Goal: Task Accomplishment & Management: Manage account settings

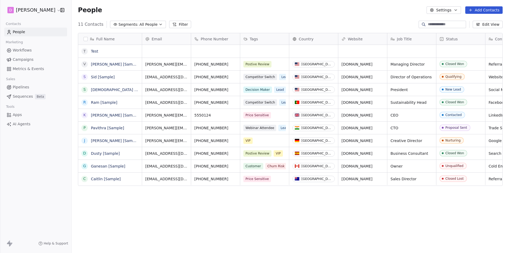
scroll to position [218, 433]
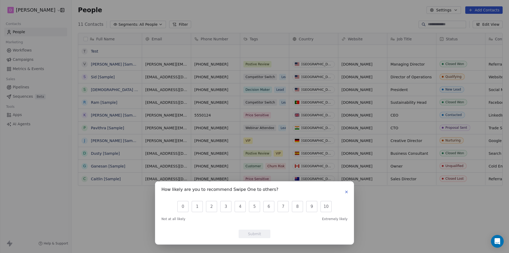
click at [347, 193] on icon "button" at bounding box center [346, 191] width 4 height 4
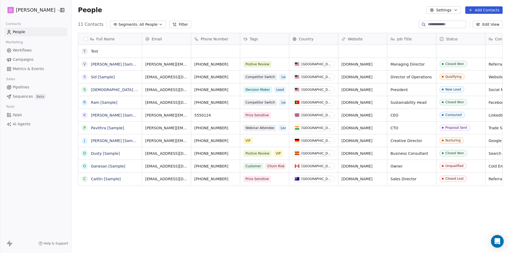
click at [206, 17] on div "People Settings Add Contacts" at bounding box center [290, 10] width 437 height 20
click at [48, 10] on html "D [PERSON_NAME] Contacts People Marketing Workflows Campaigns Metrics & Events …" at bounding box center [254, 126] width 509 height 253
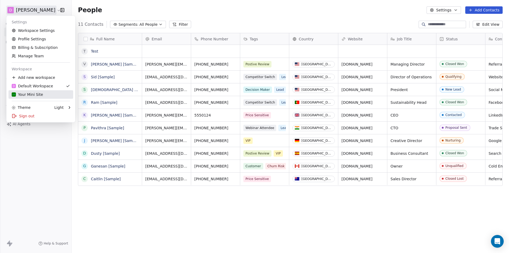
click at [28, 93] on div "Your Mini Site" at bounding box center [27, 94] width 31 height 5
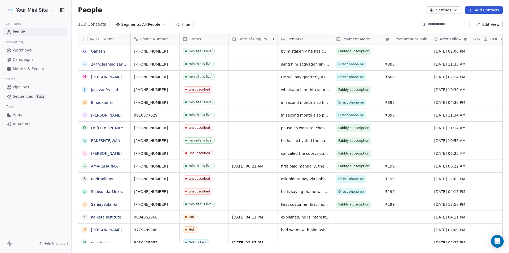
scroll to position [218, 433]
click at [154, 24] on span "All People" at bounding box center [151, 25] width 18 height 6
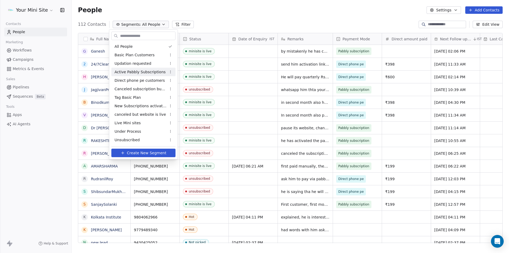
click at [134, 72] on span "Active Pabbly Subscriptions" at bounding box center [139, 72] width 51 height 6
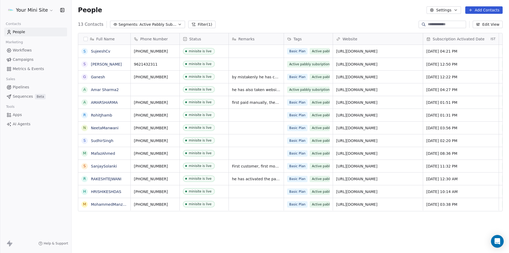
click at [494, 25] on button "Edit View" at bounding box center [488, 24] width 30 height 7
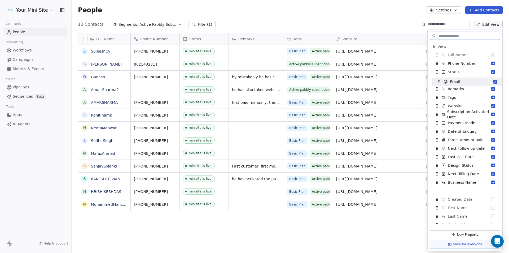
drag, startPoint x: 455, startPoint y: 174, endPoint x: 457, endPoint y: 82, distance: 92.0
click at [457, 82] on span "Email" at bounding box center [455, 81] width 10 height 5
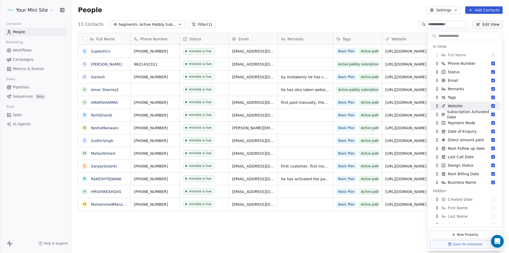
click at [319, 233] on div "Full Name S [PERSON_NAME] S [PERSON_NAME] A Amar Sharma2 A AMARSHARMA R RohitJh…" at bounding box center [290, 140] width 437 height 222
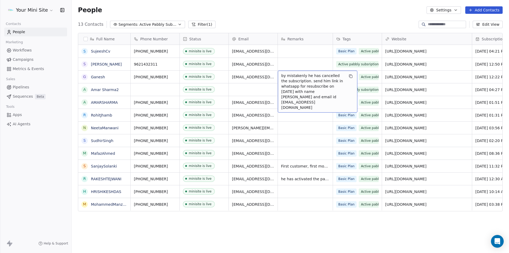
click at [300, 78] on span "by mistakenly he has cancelled the subscription. send him link in whatsapp for …" at bounding box center [312, 91] width 63 height 37
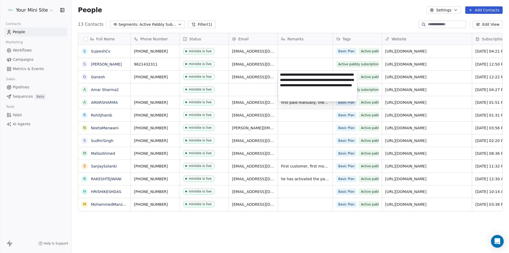
click at [270, 89] on html "Your Mini Site Contacts People Marketing Workflows Campaigns Metrics & Events S…" at bounding box center [254, 126] width 509 height 253
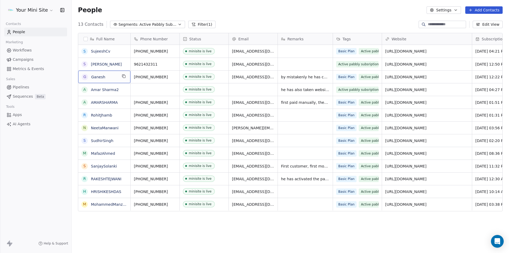
scroll to position [0, 50]
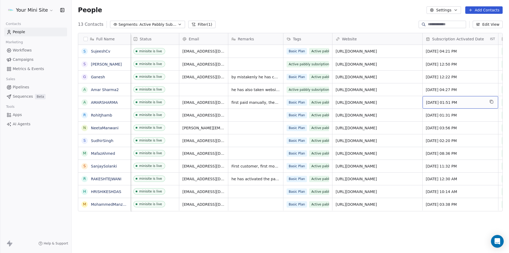
click at [484, 103] on span "[DATE] 01:51 PM" at bounding box center [455, 102] width 59 height 5
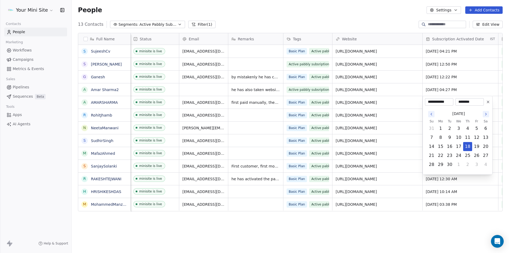
click at [431, 115] on icon "Go to the Previous Month" at bounding box center [431, 114] width 4 height 4
click at [451, 148] on button "12" at bounding box center [449, 146] width 8 height 8
type input "**********"
click at [417, 105] on html "Your Mini Site Contacts People Marketing Workflows Campaigns Metrics & Events S…" at bounding box center [254, 126] width 509 height 253
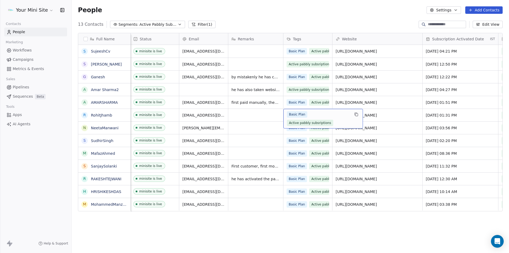
click at [311, 115] on div "Basic Plan Active pabbly subsriptions" at bounding box center [318, 118] width 63 height 15
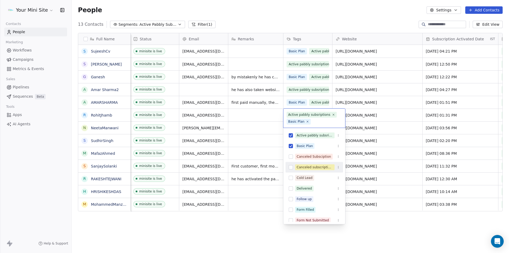
click at [268, 119] on html "Your Mini Site Contacts People Marketing Workflows Campaigns Metrics & Events S…" at bounding box center [254, 126] width 509 height 253
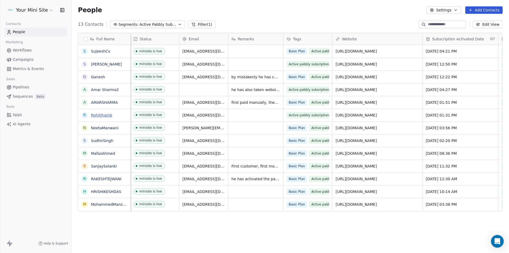
click at [99, 116] on link "RohitJhamb" at bounding box center [101, 115] width 21 height 4
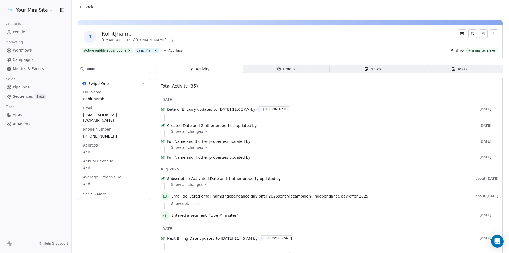
click at [87, 68] on input at bounding box center [117, 69] width 63 height 8
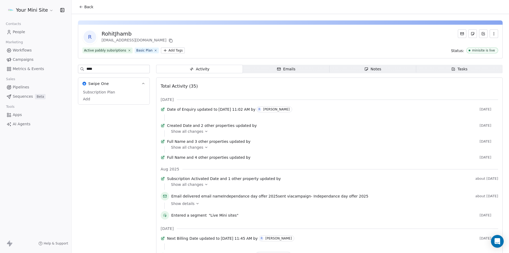
type input "****"
click at [86, 101] on body "Your Mini Site Contacts People Marketing Workflows Campaigns Metrics & Events S…" at bounding box center [254, 126] width 509 height 253
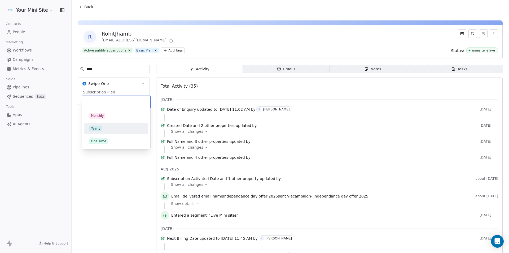
click at [100, 128] on span "Yearly" at bounding box center [95, 128] width 13 height 6
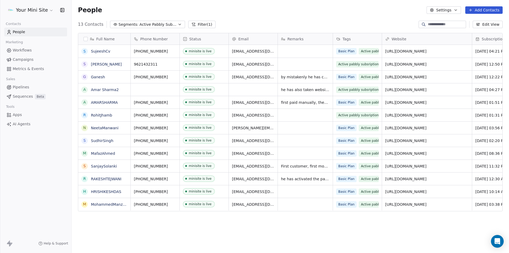
scroll to position [218, 433]
click at [44, 169] on div "Your Mini Site Contacts People Marketing Workflows Campaigns Metrics & Events S…" at bounding box center [35, 126] width 71 height 253
click at [215, 203] on div "minisite is live" at bounding box center [204, 204] width 49 height 12
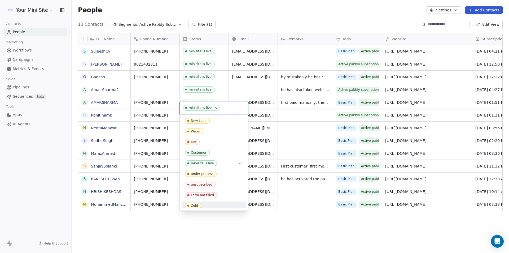
click at [246, 218] on html "Your Mini Site Contacts People Marketing Workflows Campaigns Metrics & Events S…" at bounding box center [254, 126] width 509 height 253
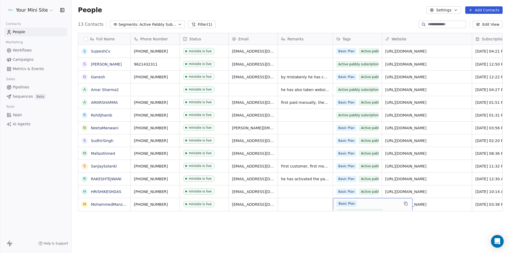
click at [361, 202] on div "Basic Plan Active pabbly subsriptions" at bounding box center [367, 207] width 63 height 15
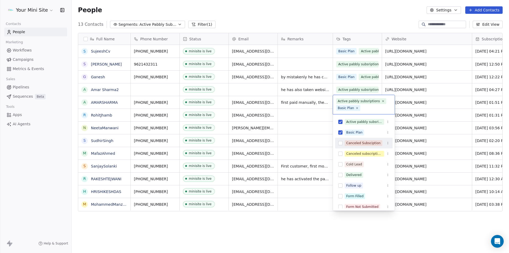
click at [341, 142] on button "Suggestions" at bounding box center [340, 143] width 4 height 4
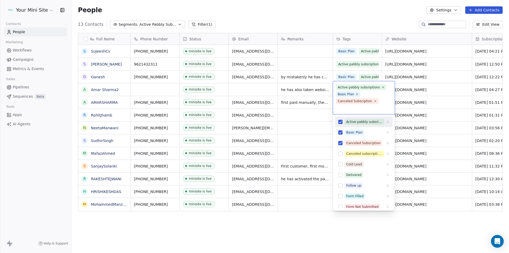
click at [339, 122] on button "Suggestions" at bounding box center [340, 122] width 4 height 4
click at [346, 228] on html "Your Mini Site Contacts People Marketing Workflows Campaigns Metrics & Events S…" at bounding box center [254, 126] width 509 height 253
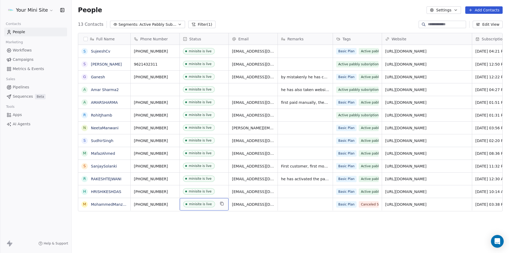
click at [216, 203] on div "minisite is live" at bounding box center [204, 204] width 49 height 12
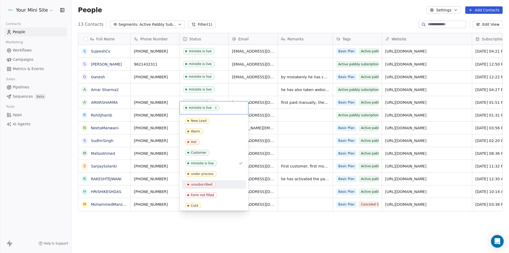
click at [202, 184] on div "unsubscribed" at bounding box center [201, 184] width 21 height 4
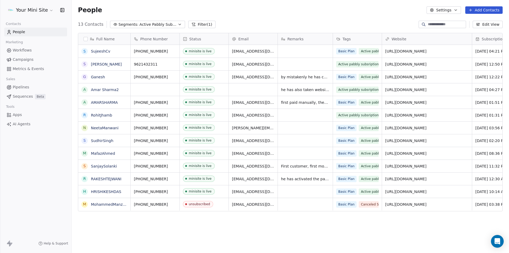
click at [272, 233] on div "Full Name S [PERSON_NAME] S [PERSON_NAME] A Amar Sharma2 A AMARSHARMA R RohitJh…" at bounding box center [290, 140] width 437 height 222
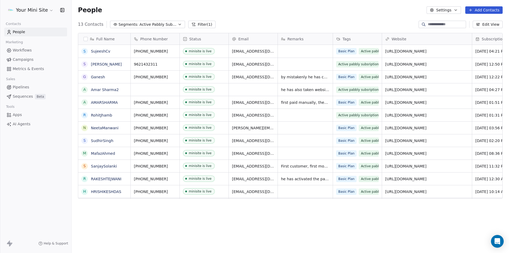
click at [29, 30] on link "People" at bounding box center [35, 32] width 63 height 9
click at [157, 22] on span "Active Pabbly Subscriptions" at bounding box center [157, 25] width 37 height 6
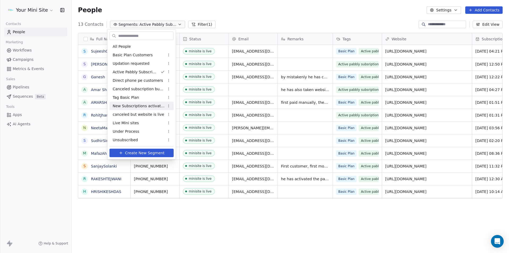
click at [125, 107] on span "New Subscriptions activated" at bounding box center [139, 106] width 52 height 6
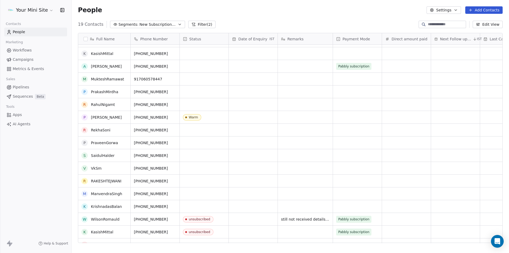
scroll to position [44, 0]
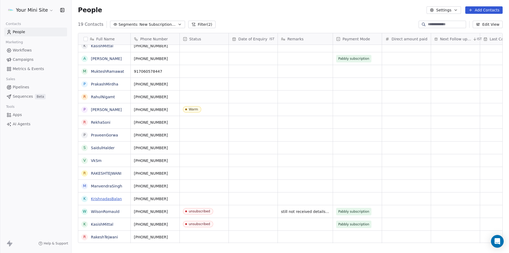
click at [105, 199] on link "KrishnadasBalan" at bounding box center [106, 198] width 31 height 4
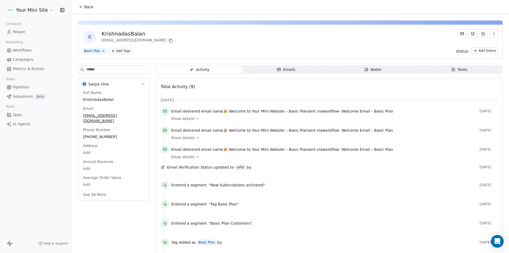
click at [127, 223] on div "Swipe One Full Name KrishnadasBalan Email [EMAIL_ADDRESS][DOMAIN_NAME] Phone Nu…" at bounding box center [114, 168] width 72 height 206
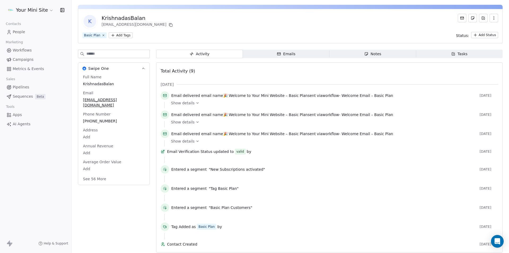
scroll to position [24, 0]
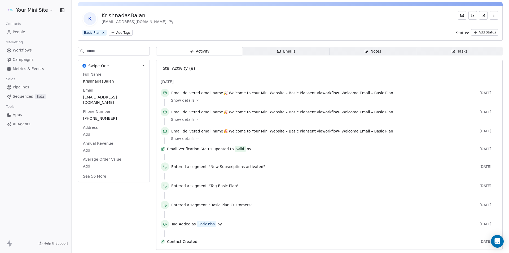
click at [165, 166] on icon at bounding box center [166, 167] width 2 height 2
click at [185, 164] on span "Entered a segment" at bounding box center [189, 166] width 36 height 5
click at [93, 171] on button "See 56 More" at bounding box center [95, 176] width 30 height 10
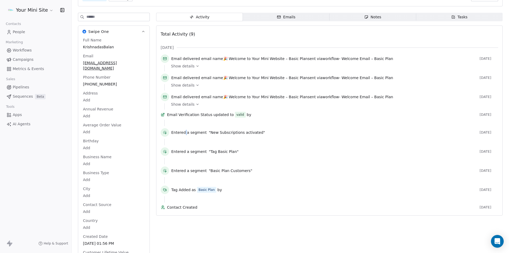
scroll to position [53, 0]
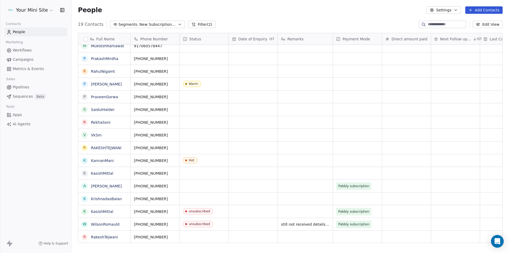
scroll to position [4, 0]
click at [191, 196] on div "grid" at bounding box center [204, 198] width 49 height 12
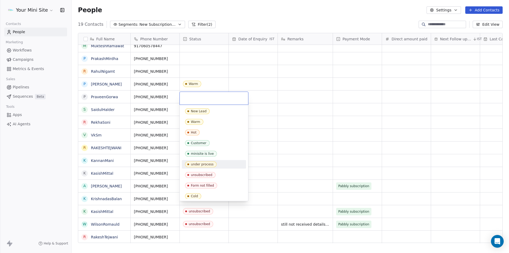
click at [204, 162] on div "under process" at bounding box center [202, 164] width 23 height 4
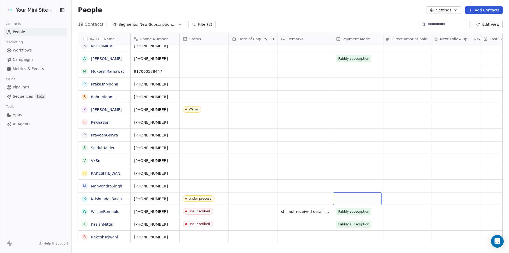
click at [346, 193] on div "grid" at bounding box center [357, 198] width 49 height 12
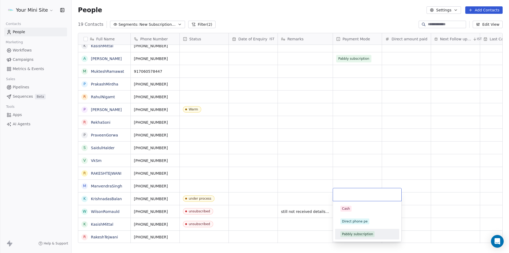
click at [351, 233] on div "Pabbly subscription" at bounding box center [357, 233] width 31 height 5
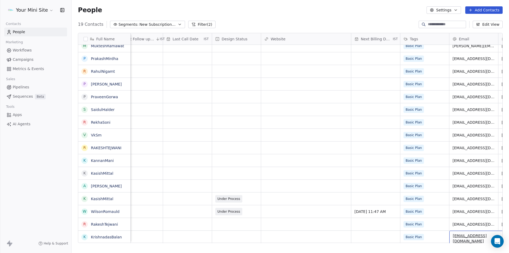
scroll to position [4, 393]
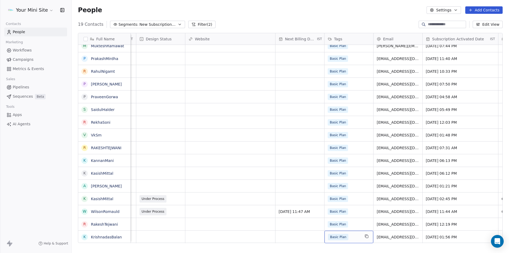
click at [354, 233] on div "Basic Plan" at bounding box center [344, 236] width 32 height 6
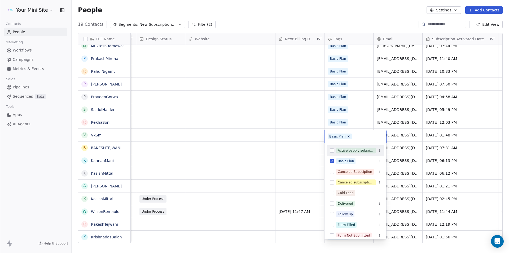
click at [332, 151] on button "Suggestions" at bounding box center [332, 150] width 4 height 4
click at [247, 180] on html "Your Mini Site Contacts People Marketing Workflows Campaigns Metrics & Events S…" at bounding box center [254, 126] width 509 height 253
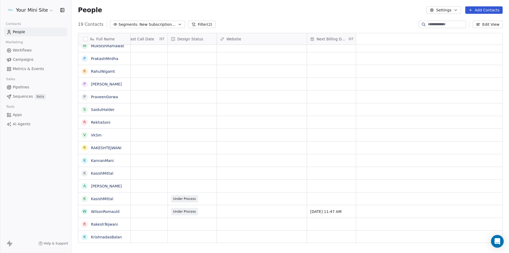
scroll to position [4, 0]
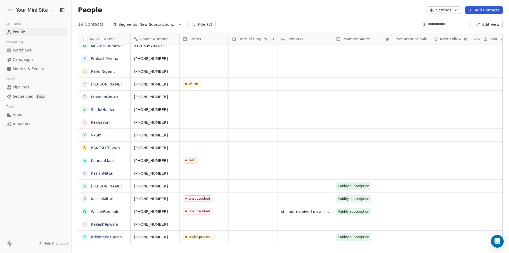
click at [35, 223] on div "Your Mini Site Contacts People Marketing Workflows Campaigns Metrics & Events S…" at bounding box center [35, 126] width 71 height 253
drag, startPoint x: 38, startPoint y: 192, endPoint x: 8, endPoint y: 4, distance: 191.1
click at [38, 186] on div "Your Mini Site Contacts People Marketing Workflows Campaigns Metrics & Events S…" at bounding box center [35, 126] width 71 height 253
click at [24, 31] on span "People" at bounding box center [19, 32] width 12 height 6
click at [147, 24] on span "New Subscriptions activated" at bounding box center [157, 25] width 37 height 6
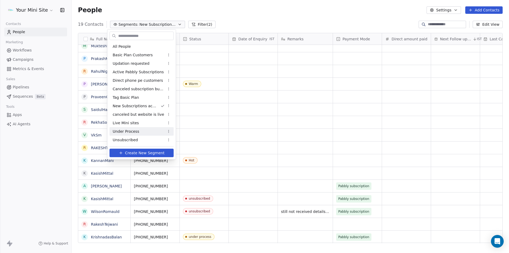
click at [125, 130] on span "Under Process" at bounding box center [126, 132] width 27 height 6
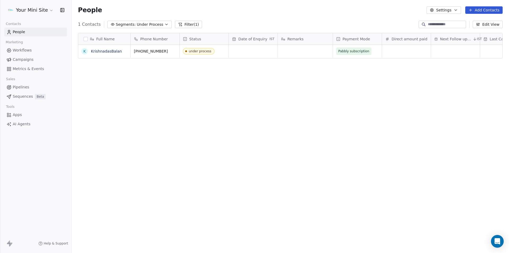
scroll to position [218, 433]
click at [236, 115] on div "Full Name K KrishnadasBalan Phone Number Status Date of Enquiry IST Remarks Pay…" at bounding box center [290, 140] width 437 height 222
type textarea "*"
type textarea "**********"
click at [237, 120] on div "Full Name K KrishnadasBalan Phone Number Status Date of Enquiry IST Remarks Pay…" at bounding box center [290, 140] width 437 height 222
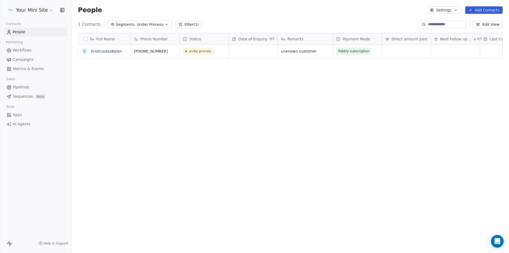
click at [35, 25] on div "Contacts" at bounding box center [35, 23] width 63 height 7
click at [36, 38] on div "Contacts People Marketing Workflows Campaigns Metrics & Events Sales Pipelines …" at bounding box center [35, 74] width 71 height 108
click at [34, 29] on link "People" at bounding box center [35, 32] width 63 height 9
click at [137, 22] on span "Under Process" at bounding box center [150, 25] width 27 height 6
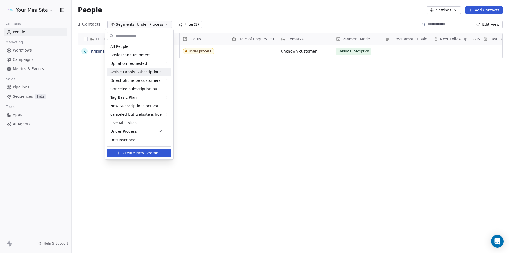
click at [130, 70] on span "Active Pabbly Subscriptions" at bounding box center [135, 72] width 51 height 6
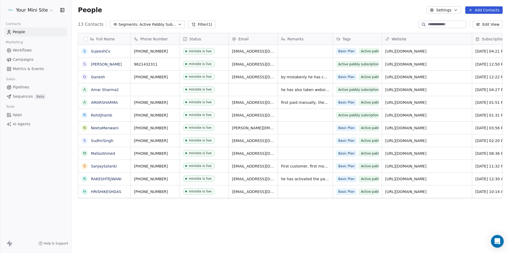
click at [186, 237] on div "Full Name S [PERSON_NAME] S [PERSON_NAME] A Amar Sharma2 A AMARSHARMA R RohitJh…" at bounding box center [290, 140] width 437 height 222
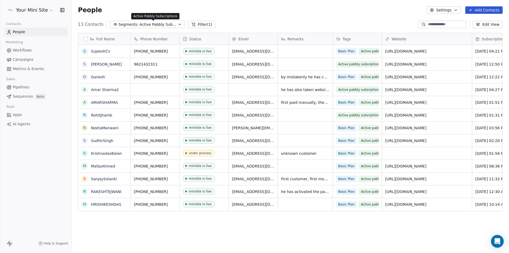
click at [147, 24] on span "Active Pabbly Subscriptions" at bounding box center [157, 25] width 37 height 6
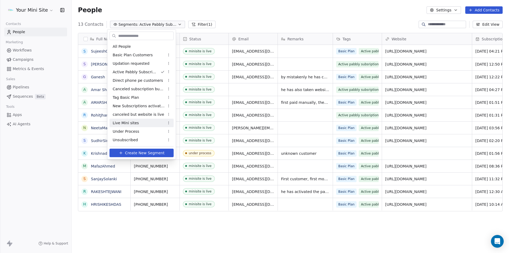
click at [126, 123] on span "Live Mini sites" at bounding box center [126, 123] width 26 height 6
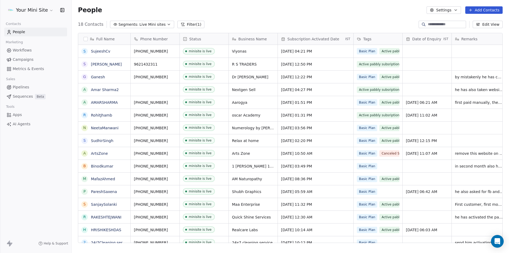
click at [139, 26] on span "Live Mini sites" at bounding box center [152, 25] width 26 height 6
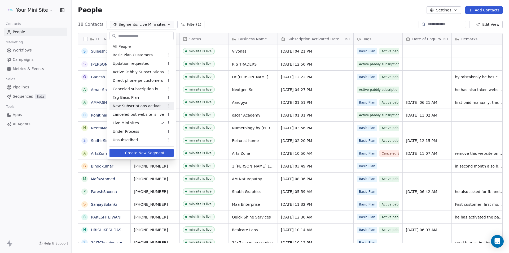
click at [135, 106] on span "New Subscriptions activated" at bounding box center [139, 106] width 52 height 6
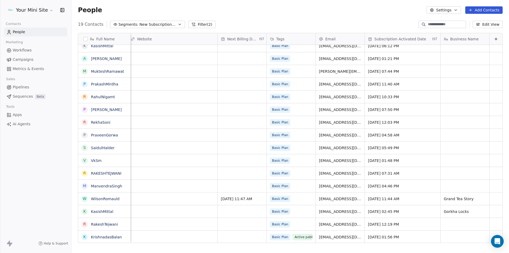
scroll to position [4, 454]
click at [103, 224] on link "RakeshTejwani" at bounding box center [104, 224] width 27 height 4
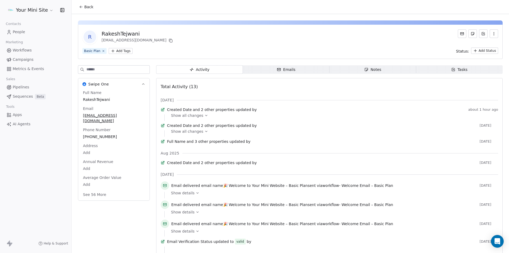
click at [107, 99] on span "RakeshTejwani" at bounding box center [114, 99] width 62 height 5
click at [109, 99] on span "RakeshTejwani" at bounding box center [113, 99] width 61 height 5
click at [109, 101] on span "RakeshTejwani" at bounding box center [113, 99] width 61 height 5
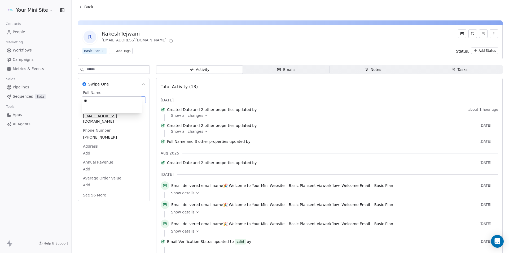
type textarea "*"
type textarea "**********"
click at [60, 155] on html "Your Mini Site Contacts People Marketing Workflows Campaigns Metrics & Events S…" at bounding box center [254, 126] width 509 height 253
click at [99, 189] on button "See 56 More" at bounding box center [95, 194] width 30 height 10
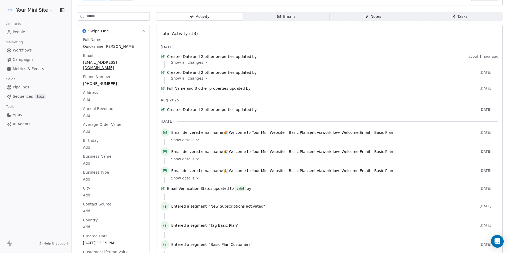
click at [90, 157] on html "Your Mini Site Contacts People Marketing Workflows Campaigns Metrics & Events S…" at bounding box center [254, 126] width 509 height 253
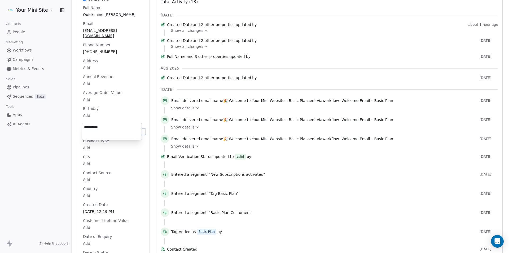
drag, startPoint x: 87, startPoint y: 127, endPoint x: 83, endPoint y: 133, distance: 7.7
click at [83, 133] on textarea "**********" at bounding box center [111, 131] width 59 height 16
click at [86, 128] on textarea "**********" at bounding box center [111, 131] width 59 height 16
click at [117, 134] on textarea "**********" at bounding box center [111, 131] width 59 height 16
type textarea "**********"
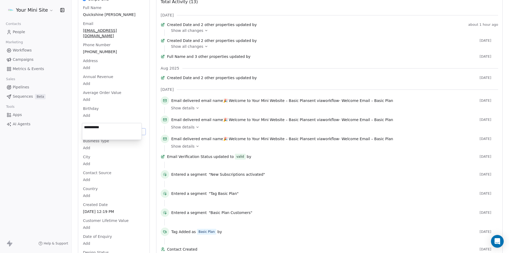
click at [32, 170] on html "Your Mini Site Contacts People Marketing Workflows Campaigns Metrics & Events S…" at bounding box center [254, 126] width 509 height 253
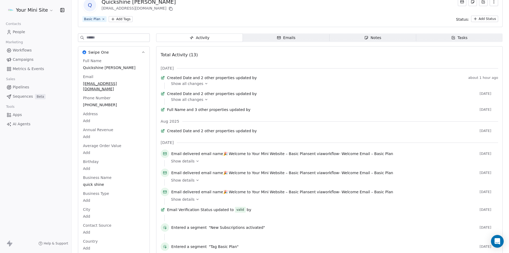
scroll to position [0, 0]
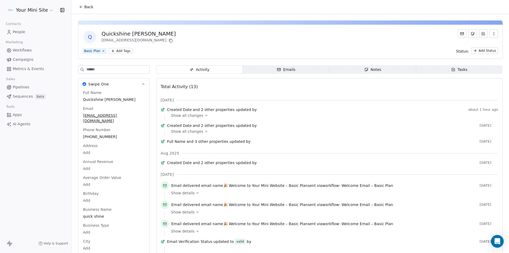
click at [125, 52] on html "Your Mini Site Contacts People Marketing Workflows Campaigns Metrics & Events S…" at bounding box center [254, 126] width 509 height 253
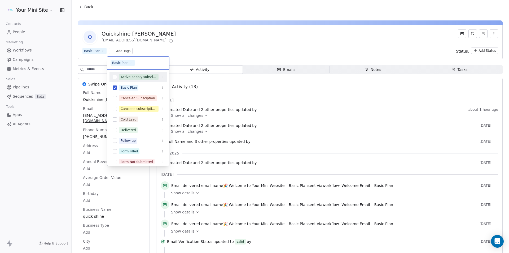
click at [115, 75] on button "Suggestions" at bounding box center [115, 77] width 4 height 4
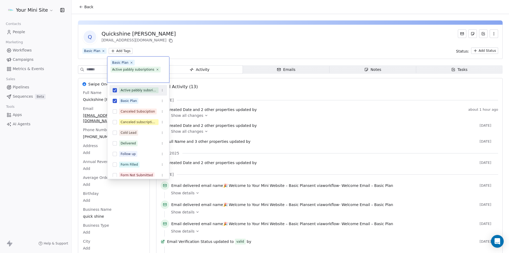
click at [230, 44] on html "Your Mini Site Contacts People Marketing Workflows Campaigns Metrics & Events S…" at bounding box center [254, 126] width 509 height 253
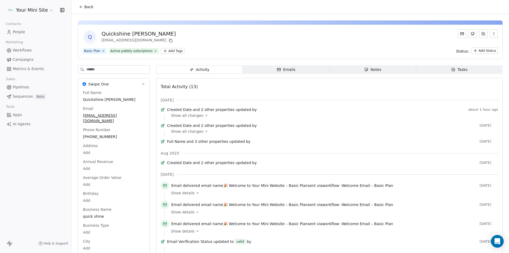
click at [485, 51] on html "Your Mini Site Contacts People Marketing Workflows Campaigns Metrics & Events S…" at bounding box center [254, 126] width 509 height 253
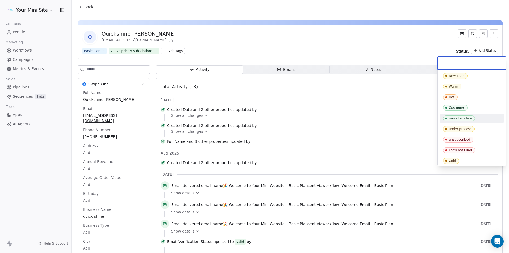
click at [452, 118] on div "minisite is live" at bounding box center [460, 118] width 23 height 4
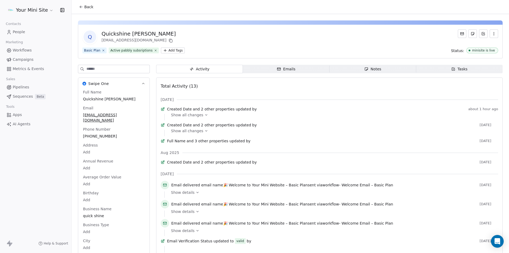
click at [270, 33] on div "Q Quickshine [PERSON_NAME] [EMAIL_ADDRESS][DOMAIN_NAME]" at bounding box center [290, 36] width 416 height 15
click at [14, 31] on span "People" at bounding box center [19, 32] width 12 height 6
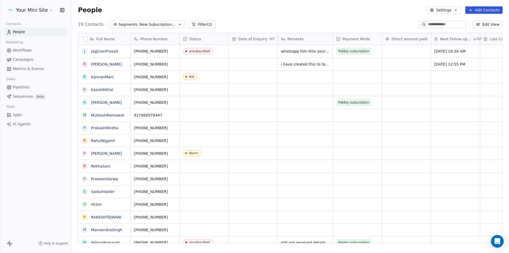
scroll to position [218, 433]
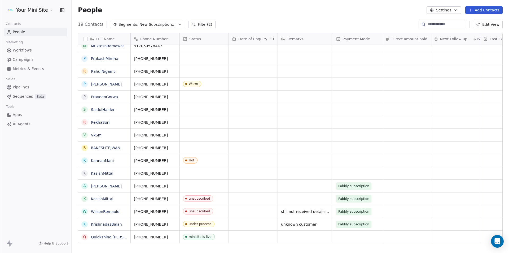
click at [124, 24] on span "Segments:" at bounding box center [128, 25] width 20 height 6
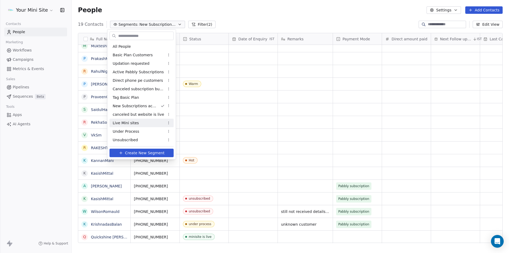
click at [128, 123] on span "Live Mini sites" at bounding box center [126, 123] width 26 height 6
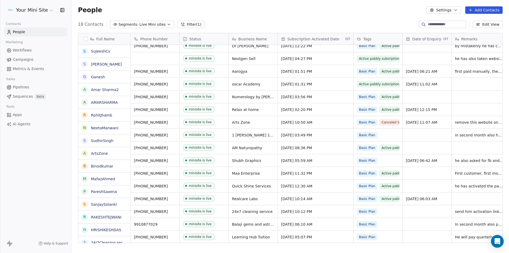
scroll to position [0, 0]
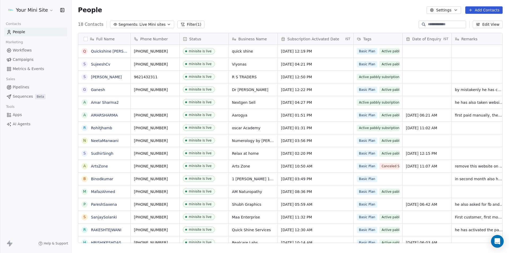
click at [145, 27] on span "Live Mini sites" at bounding box center [152, 25] width 26 height 6
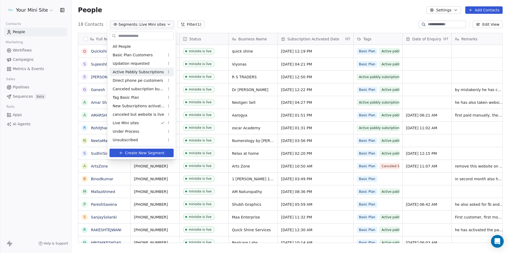
click at [131, 70] on span "Active Pabbly Subscriptions" at bounding box center [138, 72] width 51 height 6
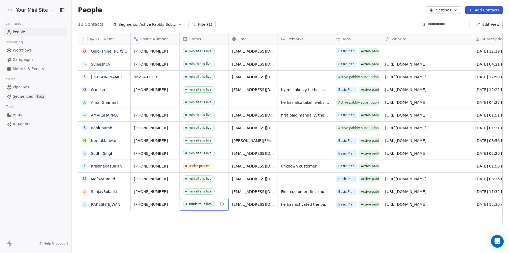
click at [214, 204] on span "minisite is live" at bounding box center [199, 204] width 32 height 7
click at [85, 204] on button "grid" at bounding box center [84, 204] width 4 height 4
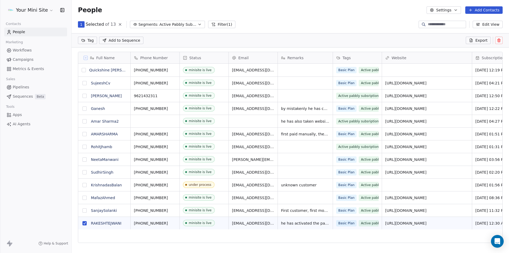
scroll to position [200, 433]
click at [499, 42] on icon at bounding box center [499, 40] width 4 height 4
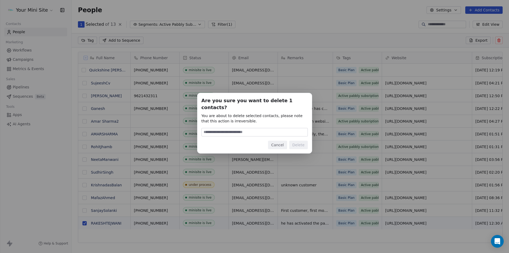
click at [217, 128] on input at bounding box center [255, 132] width 106 height 8
type input "******"
click at [300, 140] on button "Delete" at bounding box center [298, 144] width 19 height 8
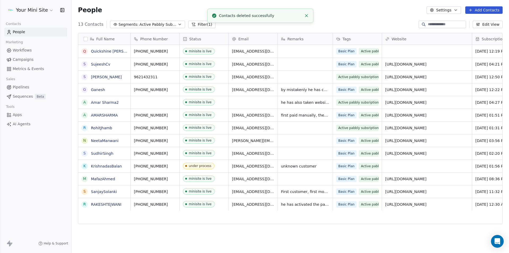
scroll to position [218, 433]
click at [345, 226] on div "Full Name Q Quickshine [PERSON_NAME] S [PERSON_NAME] S [PERSON_NAME] A Amar Sha…" at bounding box center [290, 140] width 437 height 222
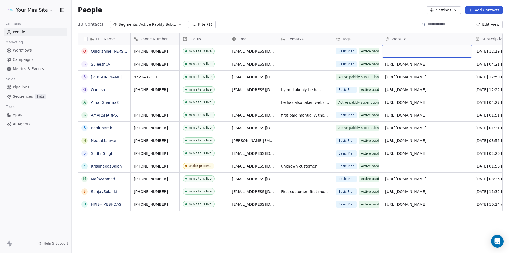
click at [406, 54] on div "grid" at bounding box center [427, 51] width 90 height 13
type input "**********"
click at [308, 52] on html "Your Mini Site Contacts People Marketing Workflows Campaigns Metrics & Events S…" at bounding box center [254, 126] width 509 height 253
click at [233, 11] on div "People Settings Add Contacts" at bounding box center [290, 9] width 425 height 7
click at [402, 163] on div "grid" at bounding box center [427, 166] width 90 height 12
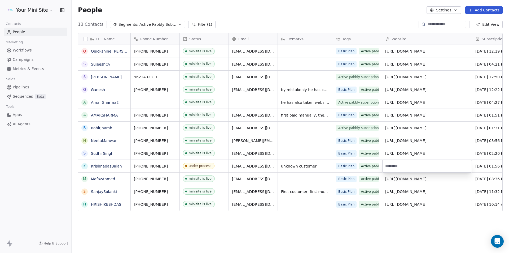
click at [402, 163] on input "url" at bounding box center [426, 166] width 87 height 11
type input "**********"
click at [314, 166] on html "Your Mini Site Contacts People Marketing Workflows Campaigns Metrics & Events S…" at bounding box center [254, 126] width 509 height 253
click at [314, 166] on span "unknown customer" at bounding box center [300, 165] width 38 height 5
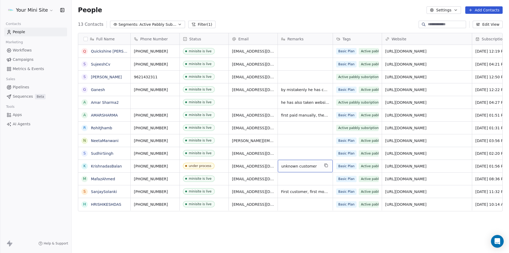
click at [314, 166] on span "unknown customer" at bounding box center [300, 165] width 38 height 5
type textarea "*"
click at [235, 224] on html "Your Mini Site Contacts People Marketing Workflows Campaigns Metrics & Events S…" at bounding box center [254, 126] width 509 height 253
click at [215, 168] on span "under process" at bounding box center [199, 165] width 32 height 7
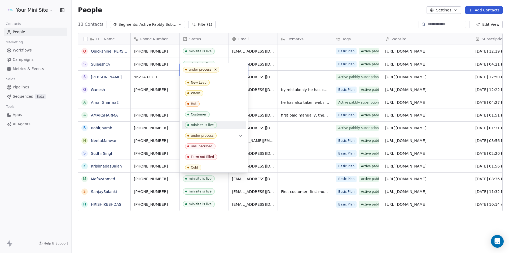
click at [198, 124] on div "minisite is live" at bounding box center [202, 125] width 23 height 4
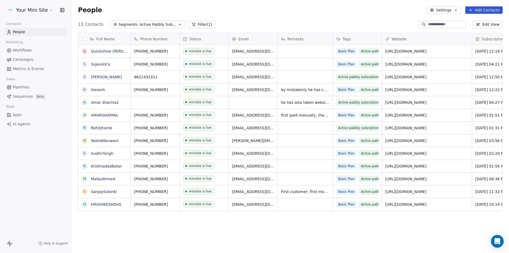
click at [240, 228] on div "Full Name Q Quickshine [PERSON_NAME] S [PERSON_NAME] S [PERSON_NAME] A Amar Sha…" at bounding box center [290, 140] width 437 height 222
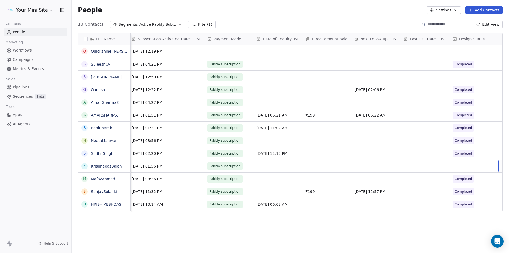
scroll to position [0, 393]
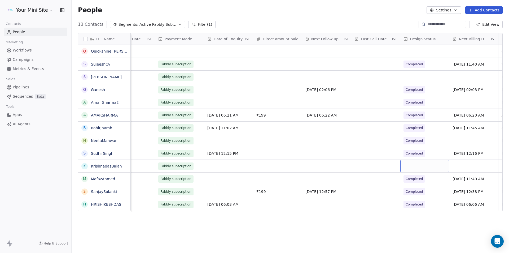
click at [414, 166] on div "grid" at bounding box center [424, 166] width 49 height 12
click at [414, 193] on div "Completed" at bounding box center [417, 192] width 17 height 5
click at [411, 73] on div "grid" at bounding box center [424, 76] width 49 height 12
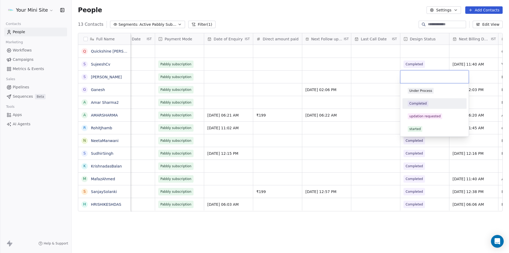
click at [415, 104] on div "Completed" at bounding box center [417, 103] width 17 height 5
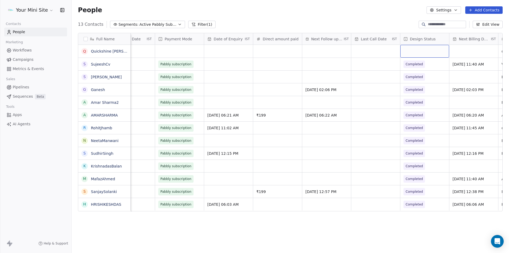
click at [413, 52] on div "grid" at bounding box center [424, 51] width 49 height 13
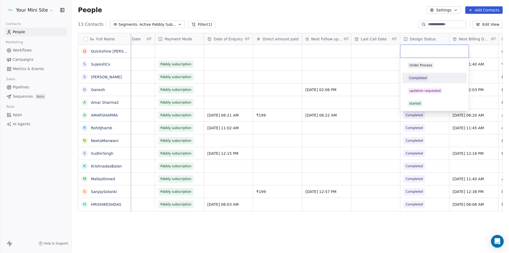
click at [414, 76] on div "Completed" at bounding box center [417, 78] width 17 height 5
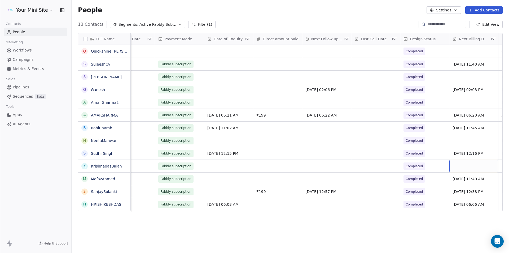
scroll to position [0, 442]
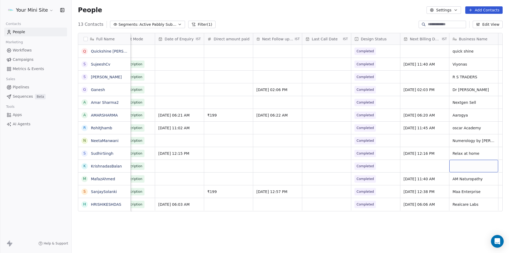
click at [463, 167] on div "grid" at bounding box center [473, 166] width 49 height 12
type textarea "********"
click at [454, 229] on html "Your Mini Site Contacts People Marketing Workflows Campaigns Metrics & Events S…" at bounding box center [254, 126] width 509 height 253
click at [178, 234] on div "Full Name Q Quickshine [PERSON_NAME] S [PERSON_NAME] S [PERSON_NAME] [PERSON_NA…" at bounding box center [290, 140] width 437 height 222
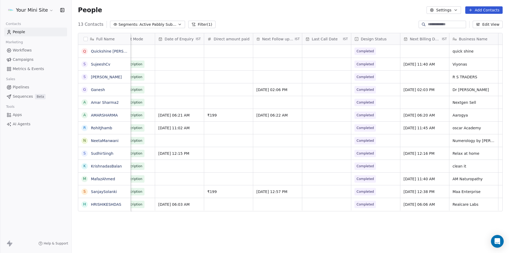
click at [126, 24] on span "Segments:" at bounding box center [128, 25] width 20 height 6
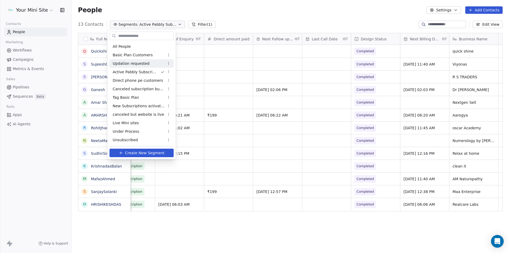
click at [131, 56] on span "Basic Plan Customers" at bounding box center [133, 55] width 40 height 6
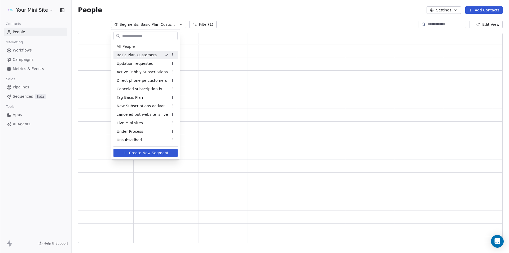
scroll to position [205, 421]
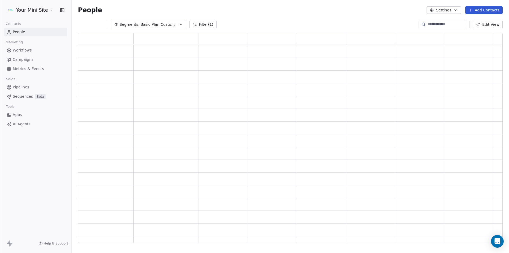
click at [137, 23] on span "Segments:" at bounding box center [130, 25] width 20 height 6
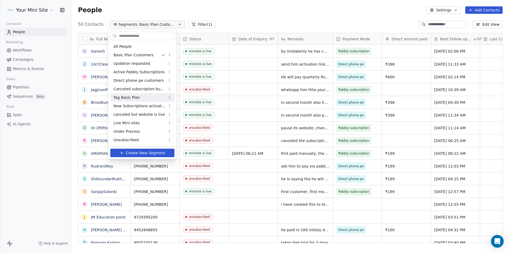
scroll to position [218, 433]
click at [125, 70] on span "Active Pabbly Subscriptions" at bounding box center [138, 72] width 51 height 6
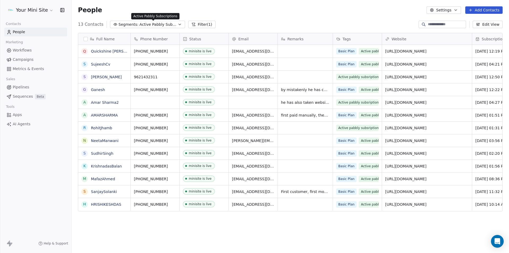
click at [140, 24] on span "Active Pabbly Subscriptions" at bounding box center [157, 25] width 37 height 6
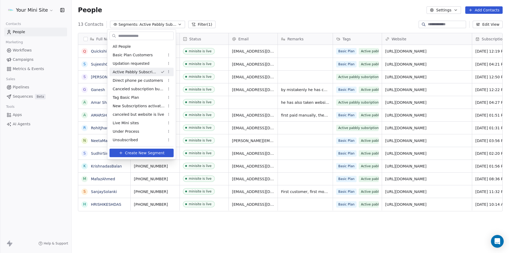
click at [231, 12] on html "Your Mini Site Contacts People Marketing Workflows Campaigns Metrics & Events S…" at bounding box center [254, 126] width 509 height 253
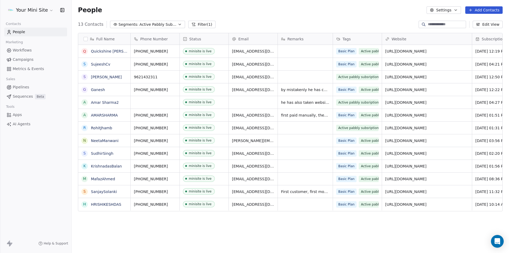
click at [262, 20] on div "People Settings Add Contacts" at bounding box center [290, 10] width 437 height 20
click at [356, 90] on div "Basic Plan Active pabbly subsriptions" at bounding box center [367, 93] width 63 height 15
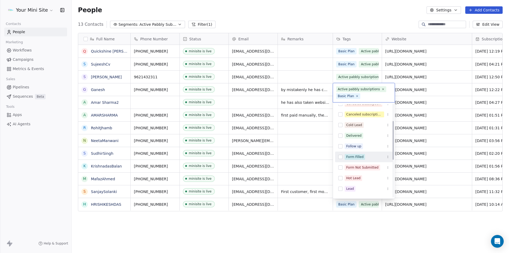
scroll to position [25, 0]
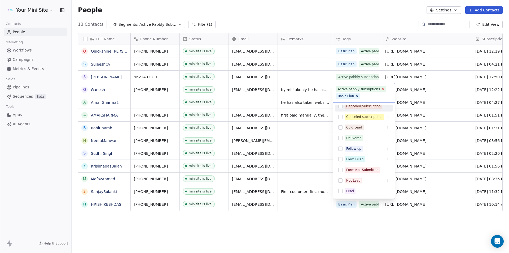
click at [381, 90] on icon at bounding box center [382, 88] width 3 height 3
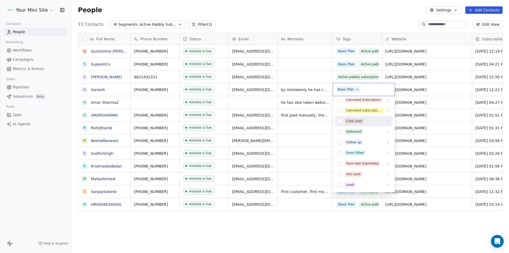
click at [354, 224] on html "Your Mini Site Contacts People Marketing Workflows Campaigns Metrics & Events S…" at bounding box center [254, 126] width 509 height 253
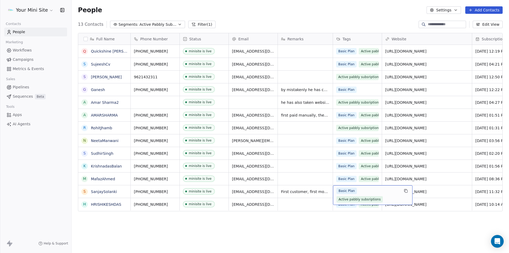
click at [356, 191] on div "Basic Plan Active pabbly subsriptions" at bounding box center [367, 194] width 63 height 15
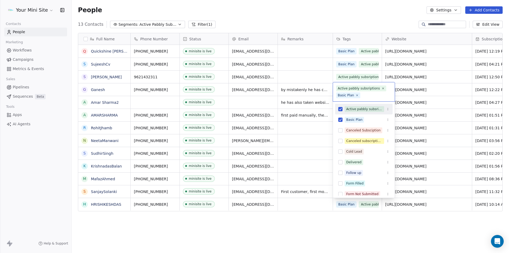
click at [341, 109] on button "Suggestions" at bounding box center [340, 109] width 4 height 4
click at [201, 230] on html "Your Mini Site Contacts People Marketing Workflows Campaigns Metrics & Events S…" at bounding box center [254, 126] width 509 height 253
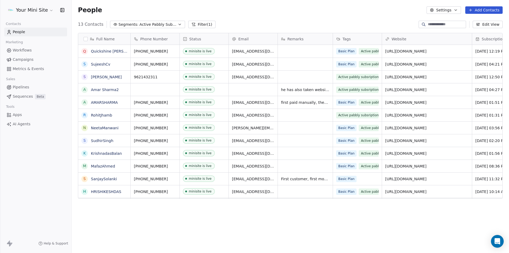
click at [201, 230] on div "Full Name Q Quickshine [PERSON_NAME] S [PERSON_NAME] S [PERSON_NAME] A Amar Sha…" at bounding box center [290, 140] width 437 height 222
click at [300, 217] on div "Full Name Q Quickshine [PERSON_NAME] S [PERSON_NAME] S [PERSON_NAME] A Amar Sha…" at bounding box center [290, 140] width 437 height 222
click at [302, 212] on div "Full Name Q Quickshine [PERSON_NAME] S [PERSON_NAME] S [PERSON_NAME] A Amar Sha…" at bounding box center [290, 140] width 437 height 222
click at [196, 25] on button "Filter (1)" at bounding box center [201, 24] width 27 height 7
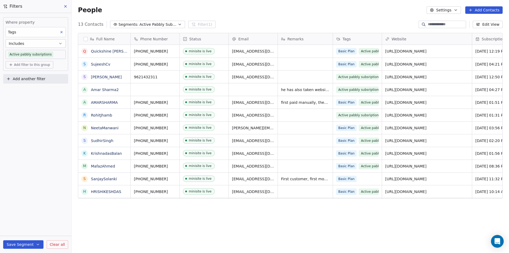
click at [21, 129] on div "Where property Tags Includes Active pabbly subsriptions Add filter to this grou…" at bounding box center [35, 133] width 71 height 240
click at [119, 232] on div "Full Name Q Quickshine [PERSON_NAME] S [PERSON_NAME] S [PERSON_NAME] A Amar Sha…" at bounding box center [290, 140] width 437 height 222
click at [65, 7] on icon at bounding box center [65, 6] width 4 height 4
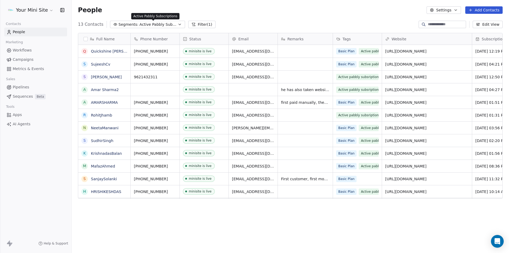
click at [147, 22] on span "Active Pabbly Subscriptions" at bounding box center [157, 25] width 37 height 6
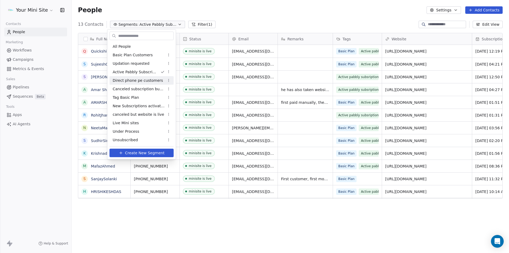
click at [118, 79] on span "Direct phone pe customers" at bounding box center [138, 81] width 50 height 6
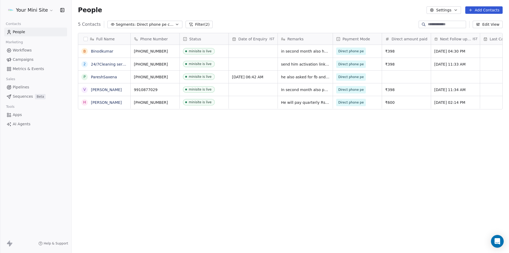
scroll to position [218, 433]
click at [113, 184] on div "Full Name B Binodkumar 2 24/7Cleaning services P PareshSaxena V [PERSON_NAME] R…" at bounding box center [290, 140] width 437 height 222
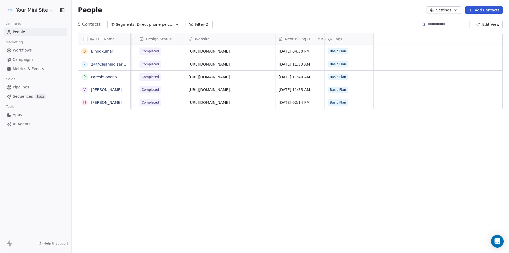
scroll to position [0, 0]
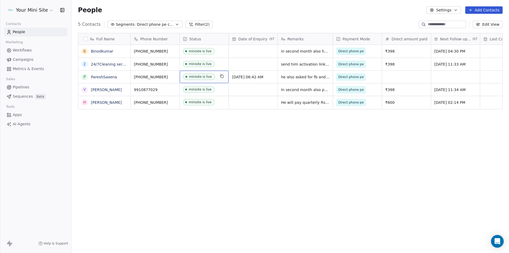
click at [218, 76] on div "minisite is live" at bounding box center [204, 76] width 49 height 12
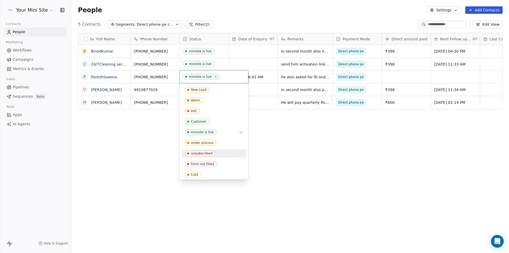
click at [196, 152] on div "unsubscribed" at bounding box center [201, 153] width 21 height 4
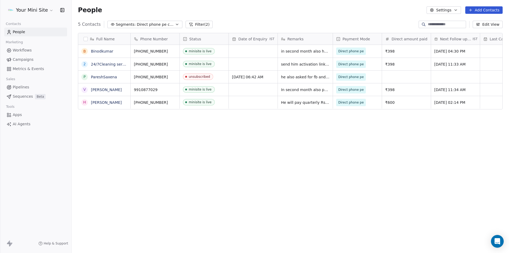
click at [295, 161] on div "Full Name B Binodkumar 2 24/7Cleaning services P PareshSaxena V [PERSON_NAME] R…" at bounding box center [290, 140] width 437 height 222
click at [214, 51] on span "minisite is live" at bounding box center [199, 51] width 32 height 7
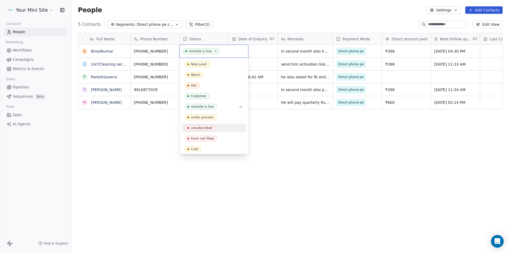
click at [199, 126] on div "unsubscribed" at bounding box center [201, 128] width 21 height 4
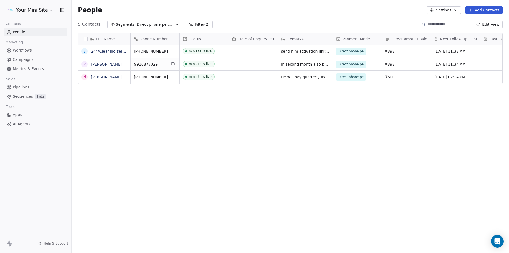
click at [168, 64] on div "9910877029" at bounding box center [155, 64] width 49 height 12
click at [218, 65] on html "Your Mini Site Contacts People Marketing Workflows Campaigns Metrics & Events S…" at bounding box center [254, 126] width 509 height 253
click at [218, 65] on div "minisite is live" at bounding box center [204, 64] width 49 height 12
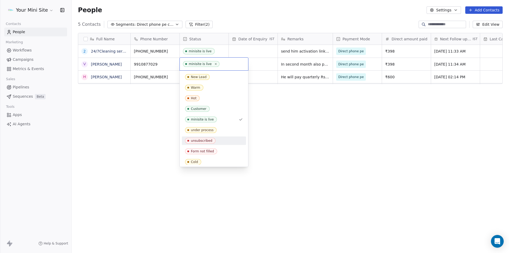
click at [198, 140] on div "unsubscribed" at bounding box center [201, 141] width 21 height 4
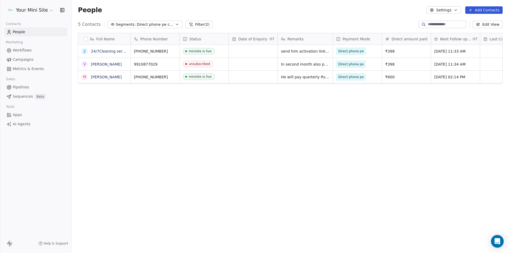
click at [326, 158] on div "Full Name 2 24/7Cleaning services V [PERSON_NAME] Rudraksh [PERSON_NAME] Phone …" at bounding box center [290, 140] width 437 height 222
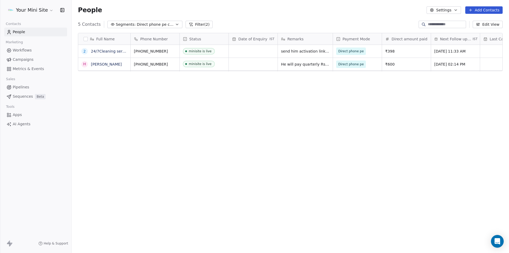
click at [202, 136] on div "Full Name 2 24/7Cleaning services [PERSON_NAME] Phone Number Status Date of Enq…" at bounding box center [290, 140] width 437 height 222
click at [376, 159] on div "Full Name 2 24/7Cleaning services [PERSON_NAME] Phone Number Status Date of Enq…" at bounding box center [290, 140] width 437 height 222
click at [324, 67] on span "He will pay quarterly Rs 600 ( after every three months )" at bounding box center [312, 65] width 63 height 11
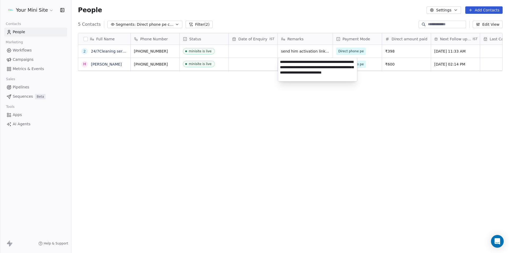
type textarea "**********"
click at [447, 64] on html "Your Mini Site Contacts People Marketing Workflows Campaigns Metrics & Events S…" at bounding box center [254, 126] width 509 height 253
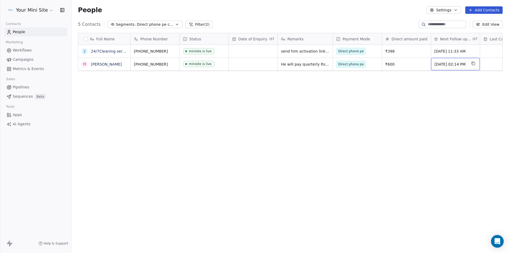
click at [447, 64] on span "[DATE] 02:14 PM" at bounding box center [450, 63] width 32 height 5
click at [440, 66] on span "[DATE] 02:14 PM" at bounding box center [450, 63] width 32 height 5
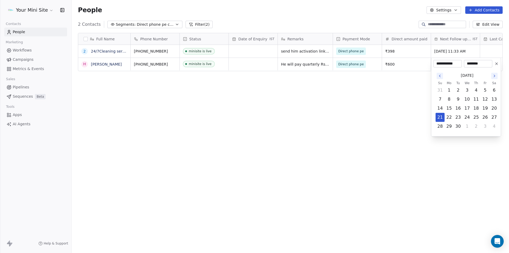
click at [494, 77] on icon "Go to the Next Month" at bounding box center [494, 76] width 4 height 4
click at [439, 118] on button "21" at bounding box center [440, 117] width 8 height 8
type input "**********"
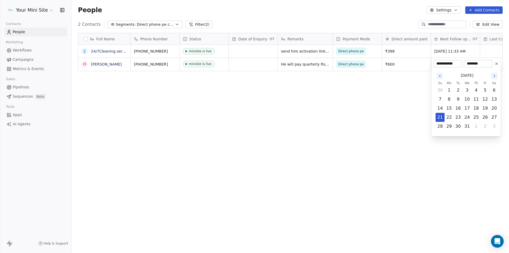
click at [432, 195] on html "Your Mini Site Contacts People Marketing Workflows Campaigns Metrics & Events S…" at bounding box center [254, 126] width 509 height 253
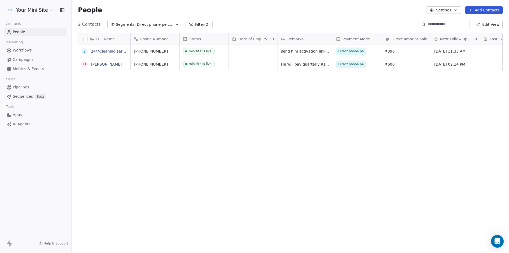
drag, startPoint x: 432, startPoint y: 195, endPoint x: 428, endPoint y: 192, distance: 5.1
click at [432, 194] on div "Full Name 2 24/7Cleaning services [PERSON_NAME] Phone Number Status Date of Enq…" at bounding box center [290, 140] width 437 height 222
click at [220, 116] on div "Full Name 2 24/7Cleaning services [PERSON_NAME] Phone Number Status Date of Enq…" at bounding box center [290, 140] width 437 height 222
click at [24, 33] on span "People" at bounding box center [19, 32] width 12 height 6
click at [157, 24] on span "Direct phone pe customers" at bounding box center [155, 25] width 37 height 6
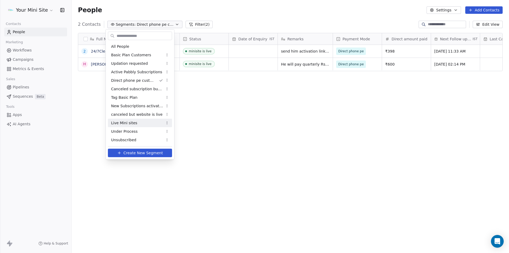
click at [130, 122] on span "Live Mini sites" at bounding box center [124, 123] width 26 height 6
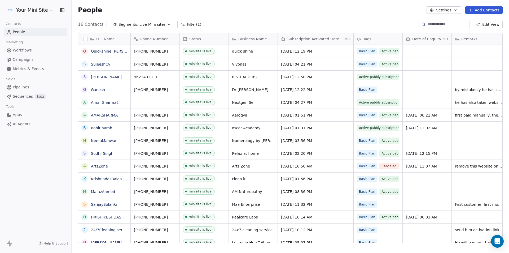
click at [159, 24] on span "Live Mini sites" at bounding box center [152, 25] width 26 height 6
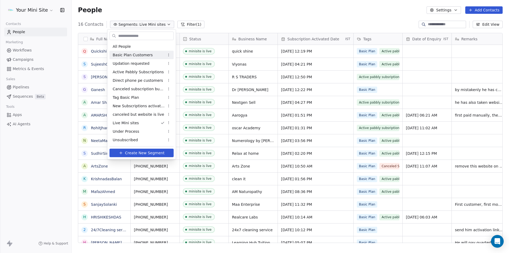
click at [219, 26] on html "Your Mini Site Contacts People Marketing Workflows Campaigns Metrics & Events S…" at bounding box center [254, 126] width 509 height 253
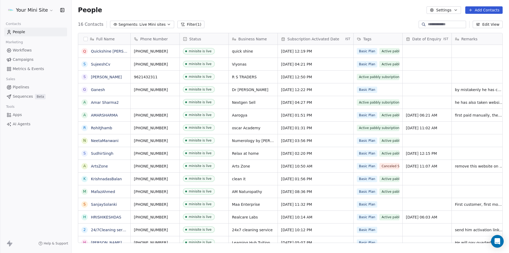
click at [233, 20] on div "16 Contacts Segments: Live Mini sites Filter (1) Edit View" at bounding box center [290, 24] width 437 height 8
click at [48, 12] on html "Your Mini Site Contacts People Marketing Workflows Campaigns Metrics & Events S…" at bounding box center [254, 126] width 509 height 253
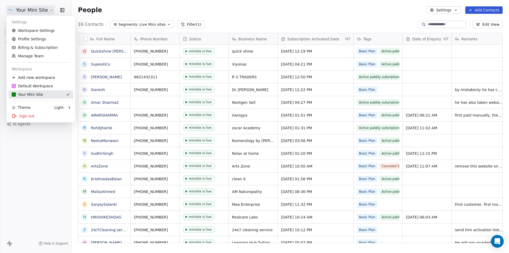
click at [30, 94] on div "Your Mini Site" at bounding box center [27, 94] width 31 height 5
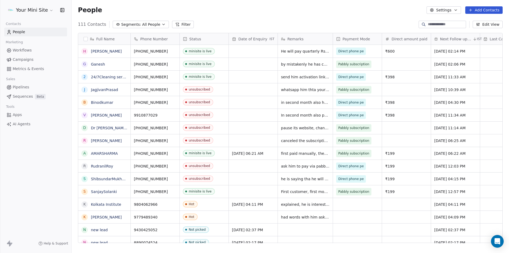
scroll to position [218, 433]
click at [200, 20] on div "111 Contacts Segments: All People Filter Edit View" at bounding box center [290, 24] width 437 height 8
click at [175, 25] on button "Filter" at bounding box center [183, 24] width 22 height 7
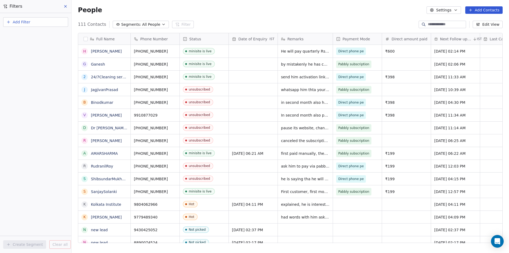
click at [36, 19] on button "Add Filter" at bounding box center [35, 22] width 65 height 10
click at [27, 37] on span "Contact properties" at bounding box center [26, 35] width 34 height 6
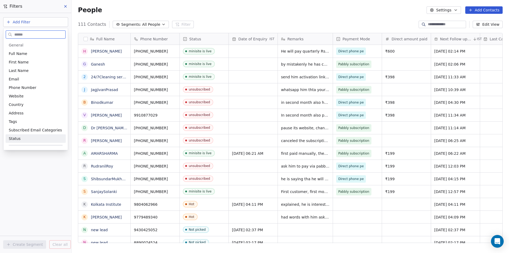
click at [14, 140] on span "Status" at bounding box center [15, 138] width 12 height 5
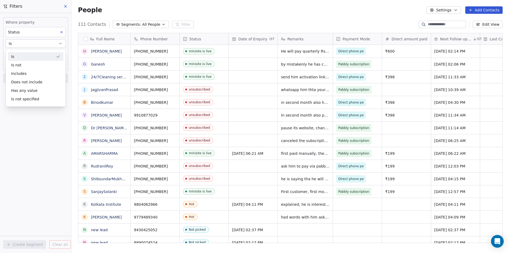
click at [28, 58] on div "Is" at bounding box center [35, 56] width 55 height 8
click at [27, 56] on body "Your Mini Site Contacts People Marketing Workflows Campaigns Metrics & Events S…" at bounding box center [254, 126] width 509 height 253
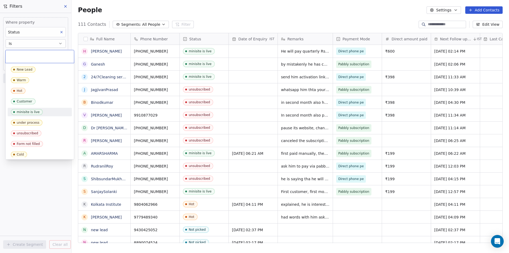
click at [23, 112] on div "minisite is live" at bounding box center [28, 112] width 23 height 4
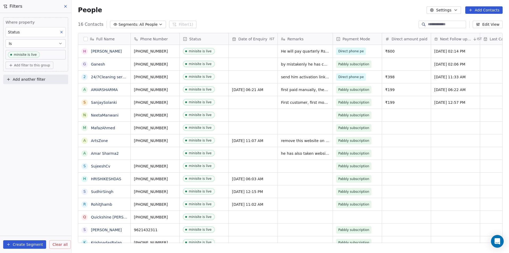
click at [29, 81] on span "Add another filter" at bounding box center [29, 80] width 33 height 6
click at [25, 89] on span "Contact properties" at bounding box center [26, 92] width 34 height 6
click at [22, 92] on input "text" at bounding box center [39, 92] width 52 height 8
type input "****"
click at [19, 110] on div "Tags" at bounding box center [36, 110] width 54 height 5
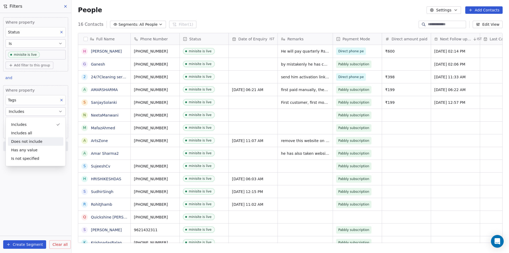
click at [35, 141] on div "Does not include" at bounding box center [35, 141] width 55 height 8
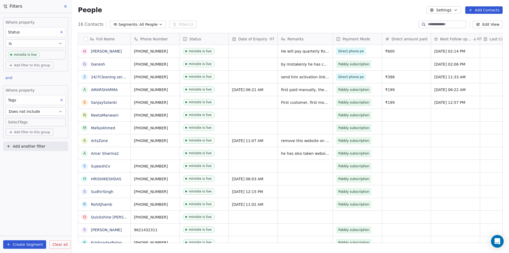
click at [31, 123] on body "Your Mini Site Contacts People Marketing Workflows Campaigns Metrics & Events S…" at bounding box center [254, 126] width 509 height 253
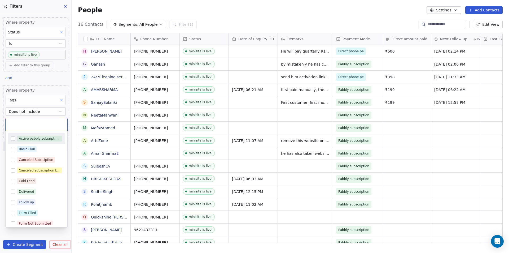
click at [13, 139] on button "Suggestions" at bounding box center [13, 138] width 4 height 4
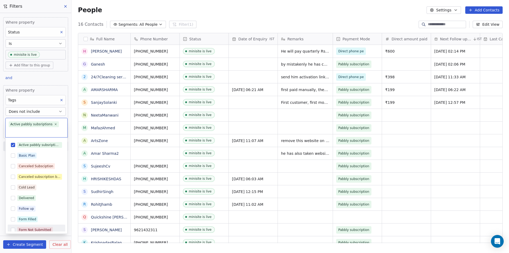
click at [29, 244] on html "Your Mini Site Contacts People Marketing Workflows Campaigns Metrics & Events S…" at bounding box center [254, 126] width 509 height 253
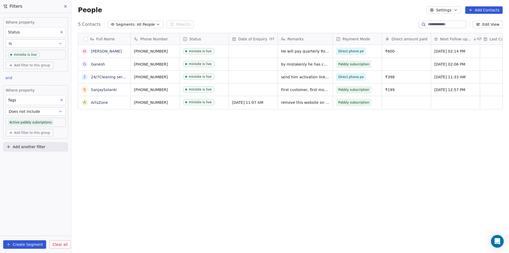
click at [29, 242] on button "Create Segment" at bounding box center [24, 244] width 43 height 8
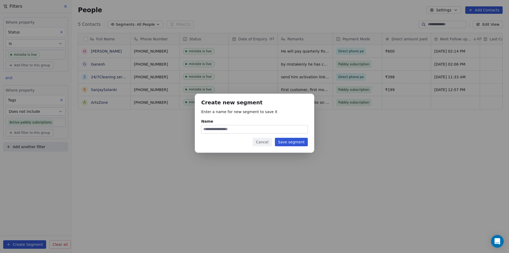
click at [211, 130] on input "Name" at bounding box center [254, 129] width 106 height 8
click at [218, 132] on input "Name" at bounding box center [254, 129] width 106 height 8
type input "**********"
click at [288, 142] on button "Save segment" at bounding box center [291, 142] width 33 height 8
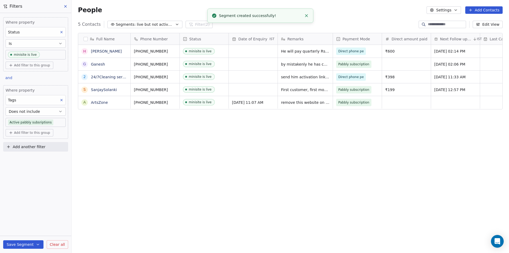
click at [176, 154] on div "Full Name [PERSON_NAME] G [PERSON_NAME] 2 24/7Cleaning services S SanjaySolanki…" at bounding box center [290, 140] width 437 height 222
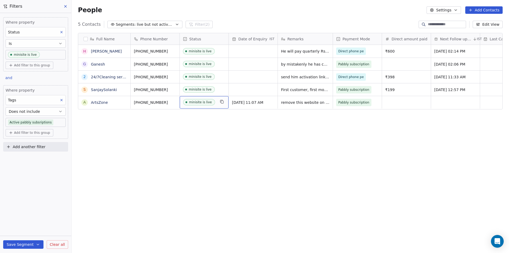
click at [215, 102] on span "minisite is live" at bounding box center [199, 102] width 32 height 7
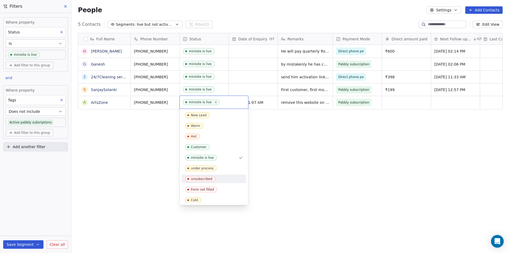
click at [196, 179] on div "unsubscribed" at bounding box center [201, 179] width 21 height 4
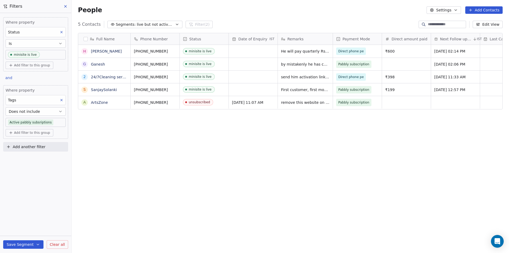
click at [297, 145] on div "Full Name [PERSON_NAME] G [PERSON_NAME] 2 24/7Cleaning services S SanjaySolanki…" at bounding box center [290, 140] width 437 height 222
click at [199, 150] on div "Full Name [PERSON_NAME] G [PERSON_NAME] 2 24/7Cleaning services S SanjaySolanki…" at bounding box center [290, 140] width 437 height 222
click at [112, 25] on icon "button" at bounding box center [113, 24] width 4 height 4
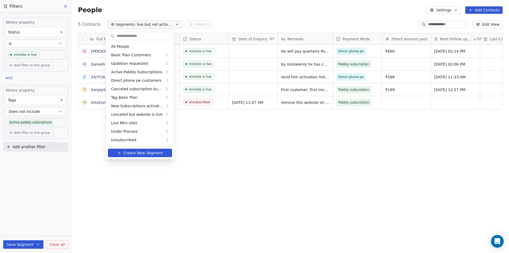
scroll to position [8, 0]
click at [136, 113] on div "Live Mini sites" at bounding box center [140, 114] width 64 height 8
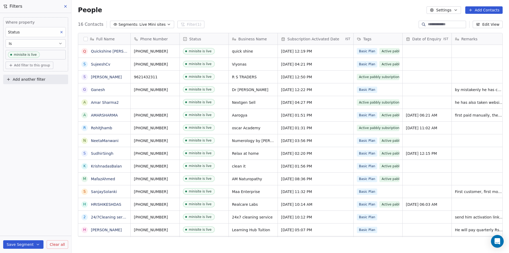
click at [220, 24] on div "16 Contacts Segments: Live Mini sites Filter (1) Edit View" at bounding box center [290, 24] width 437 height 8
click at [24, 127] on div "Where property Status Is minisite is live Add filter to this group Add another …" at bounding box center [35, 133] width 71 height 240
drag, startPoint x: 483, startPoint y: 39, endPoint x: 434, endPoint y: 37, distance: 49.3
click at [434, 37] on div "Full Name Q Quickshine [PERSON_NAME] S [PERSON_NAME] S [PERSON_NAME] [PERSON_NA…" at bounding box center [290, 135] width 424 height 204
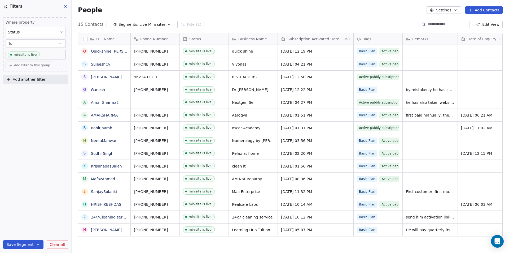
click at [66, 6] on icon at bounding box center [65, 6] width 2 height 2
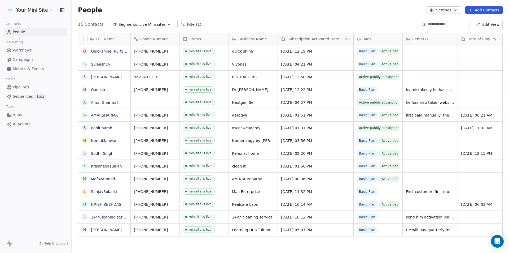
click at [122, 25] on span "Segments:" at bounding box center [128, 25] width 20 height 6
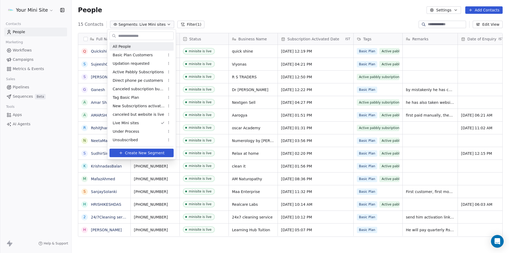
click at [117, 44] on span "All People" at bounding box center [122, 47] width 18 height 6
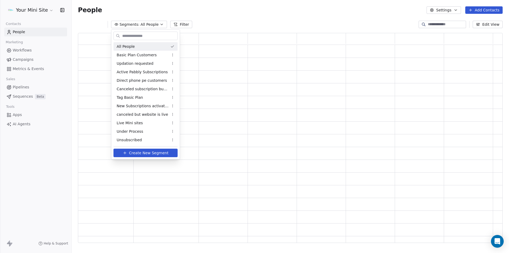
scroll to position [205, 421]
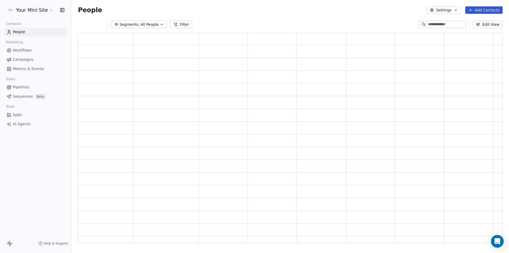
click at [132, 25] on span "Segments:" at bounding box center [130, 25] width 20 height 6
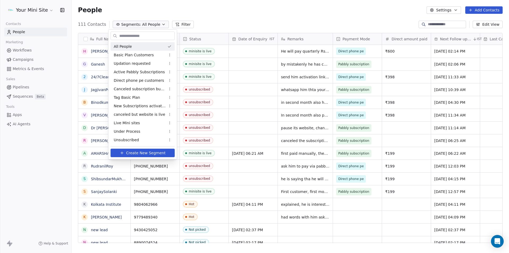
scroll to position [218, 433]
click at [132, 45] on div "All People" at bounding box center [143, 46] width 64 height 8
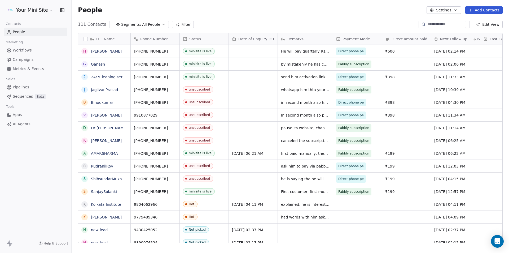
click at [219, 17] on div "People Settings Add Contacts" at bounding box center [290, 10] width 437 height 20
click at [124, 26] on span "Segments:" at bounding box center [131, 25] width 20 height 6
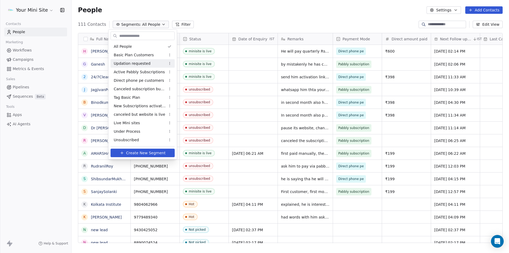
drag, startPoint x: 245, startPoint y: 10, endPoint x: 200, endPoint y: 14, distance: 45.5
click at [245, 10] on html "Your Mini Site Contacts People Marketing Workflows Campaigns Metrics & Events S…" at bounding box center [254, 126] width 509 height 253
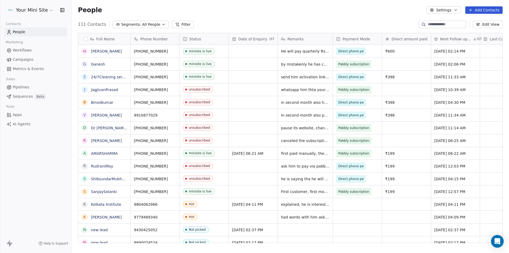
click at [183, 26] on button "Filter" at bounding box center [183, 24] width 22 height 7
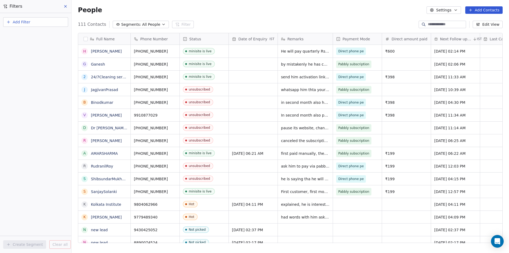
click at [16, 23] on span "Add Filter" at bounding box center [21, 22] width 17 height 6
click at [31, 33] on span "Contact properties" at bounding box center [26, 35] width 34 height 6
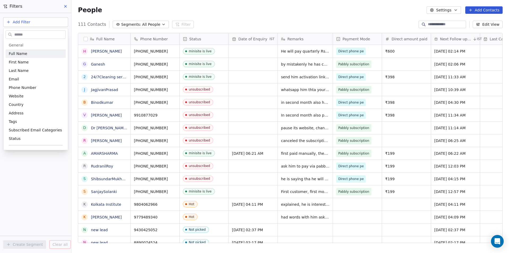
click at [26, 35] on input "text" at bounding box center [39, 35] width 52 height 8
type input "***"
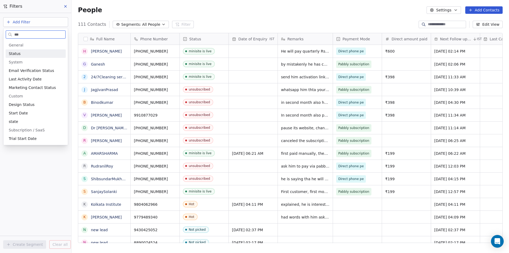
click at [14, 55] on span "Status" at bounding box center [15, 53] width 12 height 5
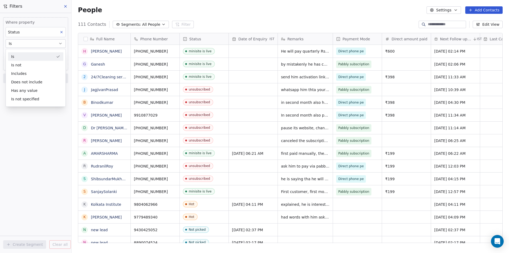
click at [19, 54] on div "Is" at bounding box center [35, 56] width 55 height 8
click at [19, 54] on body "Your Mini Site Contacts People Marketing Workflows Campaigns Metrics & Events S…" at bounding box center [254, 126] width 509 height 253
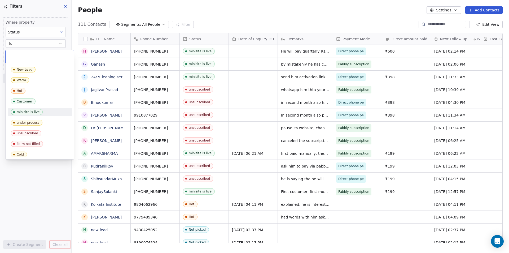
click at [23, 112] on div "minisite is live" at bounding box center [28, 112] width 23 height 4
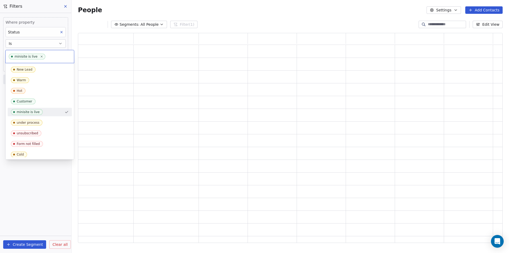
scroll to position [205, 421]
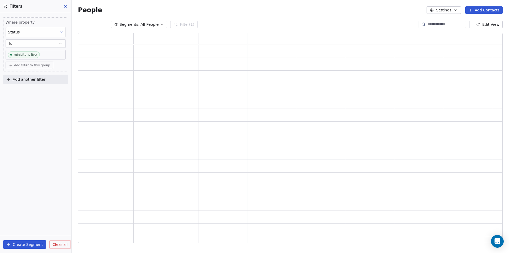
click at [25, 80] on span "Add another filter" at bounding box center [29, 80] width 33 height 6
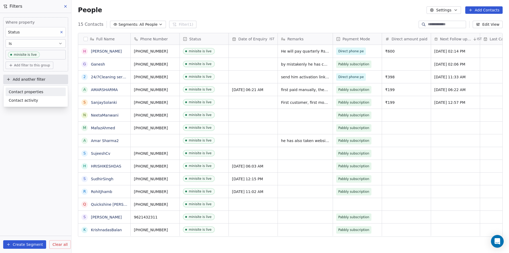
scroll to position [218, 433]
click at [21, 90] on span "Contact properties" at bounding box center [26, 92] width 34 height 6
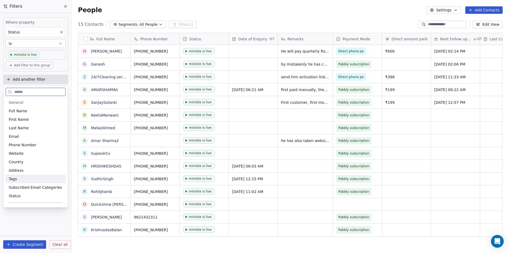
click at [19, 178] on div "Tags" at bounding box center [36, 178] width 54 height 5
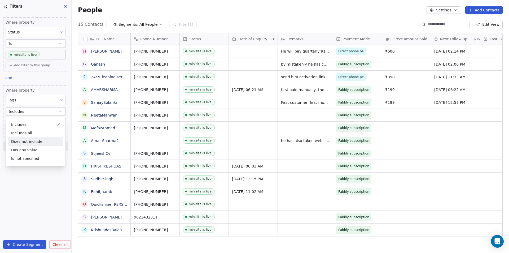
click at [27, 141] on div "Does not include" at bounding box center [35, 141] width 55 height 8
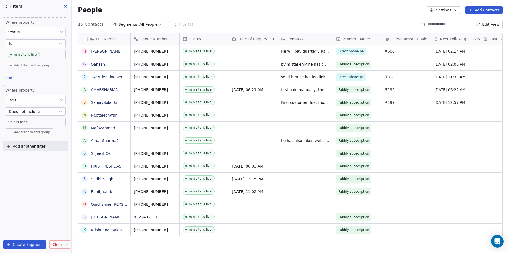
click at [23, 123] on body "Your Mini Site Contacts People Marketing Workflows Campaigns Metrics & Events S…" at bounding box center [254, 126] width 509 height 253
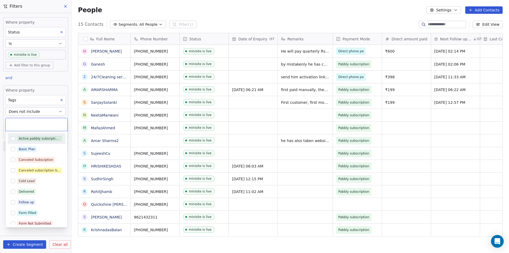
click at [12, 139] on button "Suggestions" at bounding box center [13, 138] width 4 height 4
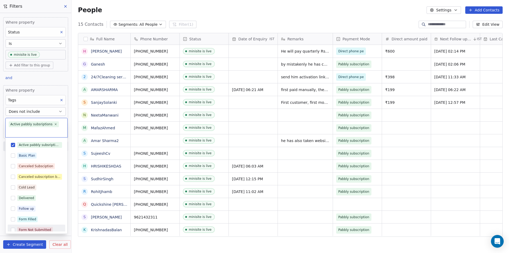
click at [28, 246] on html "Your Mini Site Contacts People Marketing Workflows Campaigns Metrics & Events S…" at bounding box center [254, 126] width 509 height 253
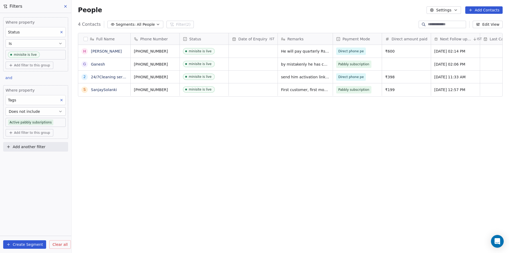
click at [16, 244] on button "Create Segment" at bounding box center [24, 244] width 43 height 8
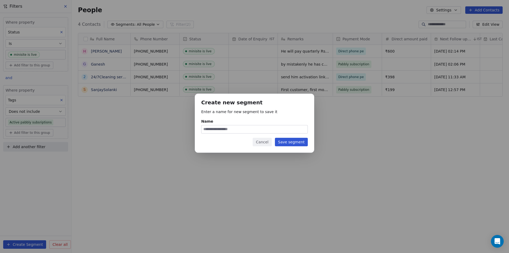
click at [208, 130] on input "Name" at bounding box center [254, 129] width 106 height 8
type input "**********"
click at [290, 142] on button "Save segment" at bounding box center [291, 142] width 33 height 8
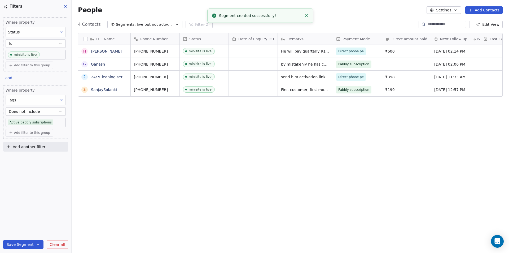
click at [22, 244] on button "Save Segment" at bounding box center [23, 244] width 40 height 8
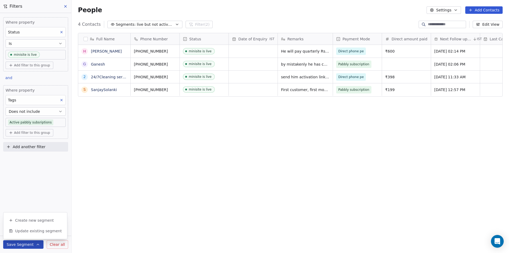
drag, startPoint x: 160, startPoint y: 185, endPoint x: 90, endPoint y: 201, distance: 72.6
click at [159, 186] on div "Full Name [PERSON_NAME] 2 24/7Cleaning services S SanjaySolanki Phone Number St…" at bounding box center [290, 140] width 437 height 222
click at [15, 243] on button "Save Segment" at bounding box center [23, 244] width 40 height 8
click at [24, 230] on span "Update existing segment" at bounding box center [38, 230] width 47 height 5
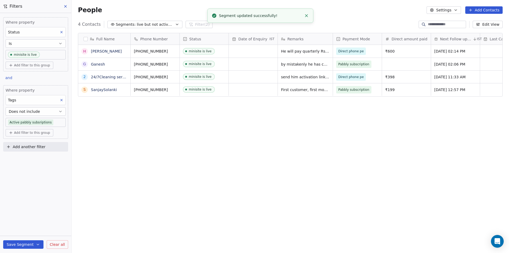
click at [162, 180] on div "Full Name [PERSON_NAME] 2 24/7Cleaning services S SanjaySolanki Phone Number St…" at bounding box center [290, 140] width 437 height 222
click at [64, 5] on icon at bounding box center [65, 6] width 4 height 4
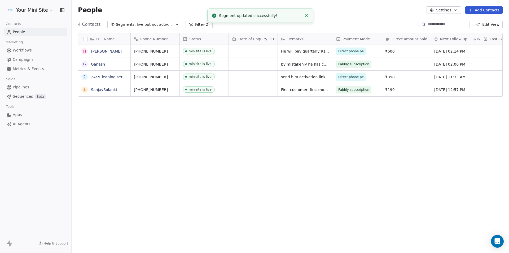
click at [195, 157] on div "Full Name [PERSON_NAME] 2 24/7Cleaning services S SanjaySolanki Phone Number St…" at bounding box center [290, 140] width 437 height 222
click at [152, 22] on span "live but not active pabbly subscription" at bounding box center [155, 25] width 37 height 6
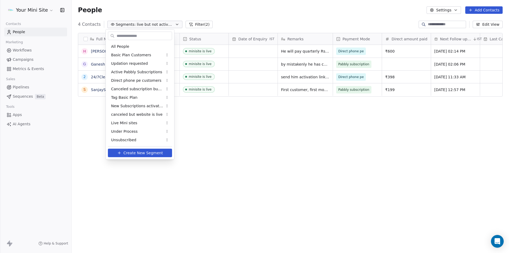
scroll to position [17, 0]
click at [126, 45] on span "Updation requested" at bounding box center [129, 47] width 37 height 6
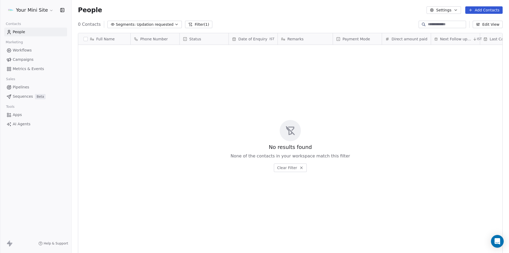
scroll to position [218, 433]
click at [137, 24] on span "Updation requested" at bounding box center [155, 25] width 37 height 6
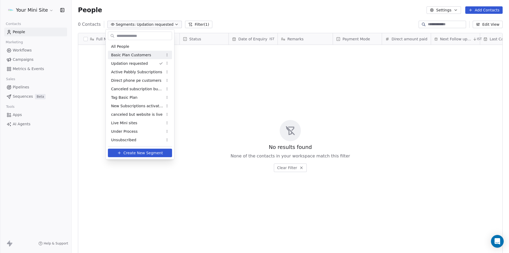
click at [137, 52] on div "Basic Plan Customers" at bounding box center [140, 55] width 64 height 8
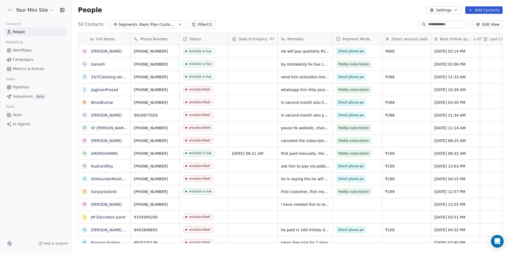
click at [37, 205] on div "Your Mini Site Contacts People Marketing Workflows Campaigns Metrics & Events S…" at bounding box center [35, 126] width 71 height 253
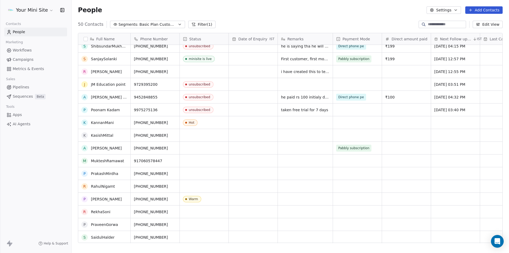
scroll to position [0, 0]
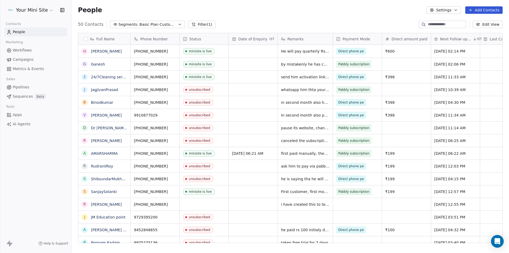
click at [121, 23] on span "Segments:" at bounding box center [128, 25] width 20 height 6
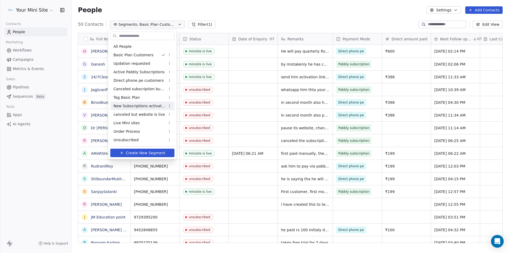
click at [134, 107] on span "New Subscriptions activated" at bounding box center [139, 106] width 52 height 6
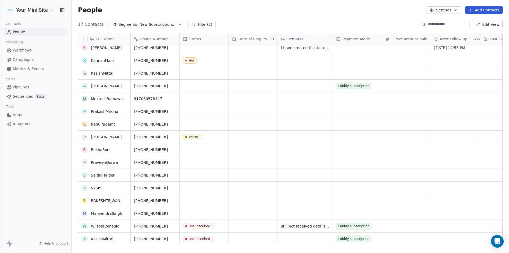
scroll to position [18, 0]
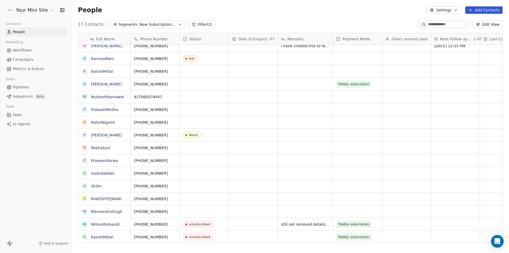
click at [26, 186] on div "Your Mini Site Contacts People Marketing Workflows Campaigns Metrics & Events S…" at bounding box center [35, 126] width 71 height 253
click at [36, 32] on link "People" at bounding box center [35, 32] width 63 height 9
click at [128, 22] on span "Segments:" at bounding box center [128, 25] width 20 height 6
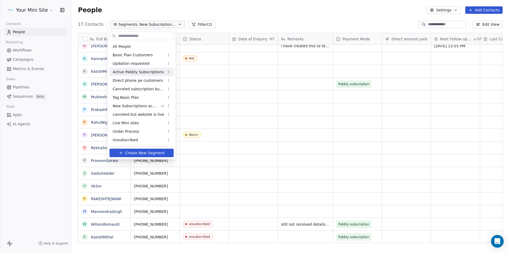
click at [130, 70] on span "Active Pabbly Subscriptions" at bounding box center [138, 72] width 51 height 6
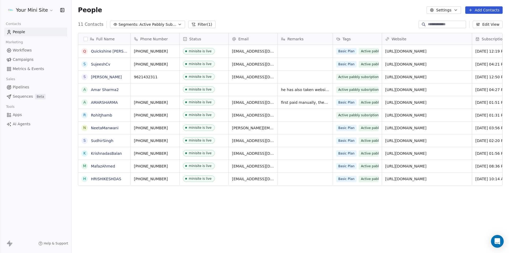
scroll to position [218, 433]
click at [118, 25] on span "Segments:" at bounding box center [128, 25] width 20 height 6
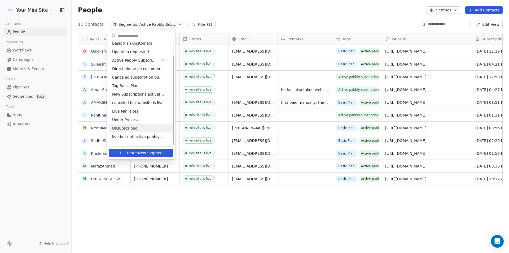
scroll to position [17, 0]
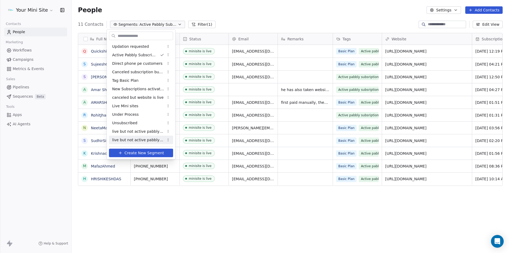
click at [166, 140] on html "Your Mini Site Contacts People Marketing Workflows Campaigns Metrics & Events S…" at bounding box center [254, 126] width 509 height 253
click at [175, 166] on div "Delete" at bounding box center [185, 167] width 36 height 8
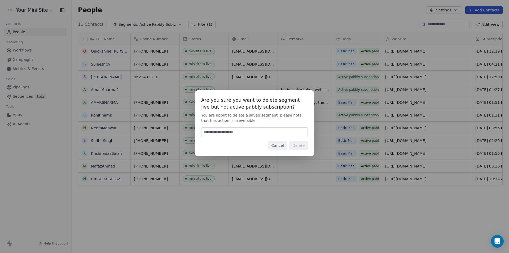
click at [222, 132] on input at bounding box center [254, 131] width 106 height 9
type input "******"
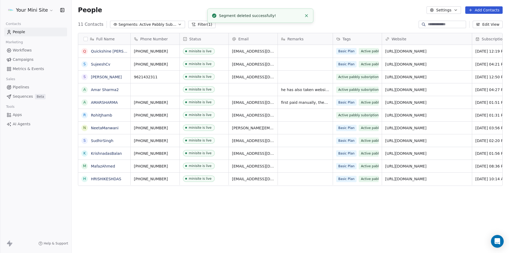
click at [134, 233] on div "Full Name Q Quickshine [PERSON_NAME] S SujeeshCv S [PERSON_NAME] A Amar Sharma2…" at bounding box center [290, 140] width 437 height 222
click at [160, 24] on span "Active Pabbly Subscriptions" at bounding box center [157, 25] width 37 height 6
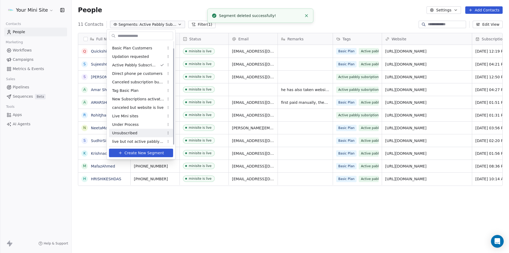
scroll to position [0, 0]
click at [139, 141] on span "live but not active pabbly subscription" at bounding box center [138, 140] width 52 height 6
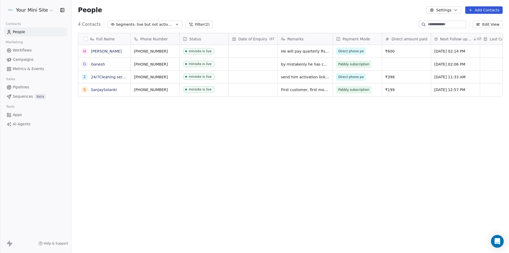
click at [116, 26] on span "Segments:" at bounding box center [126, 25] width 20 height 6
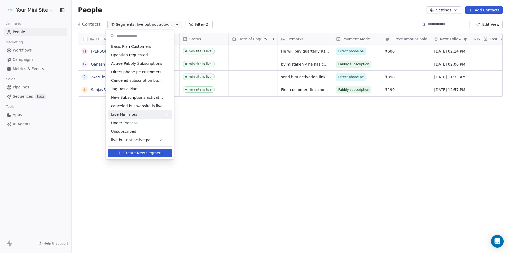
click at [130, 115] on span "Live Mini sites" at bounding box center [124, 115] width 26 height 6
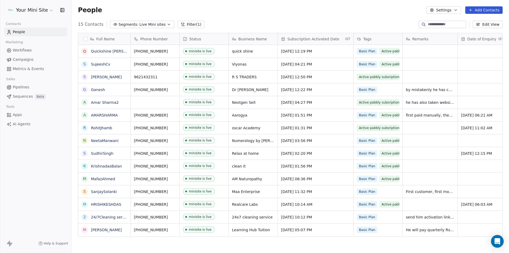
scroll to position [4, 0]
click at [218, 21] on div "15 Contacts Segments: Live Mini sites Filter (1) Edit View" at bounding box center [290, 24] width 437 height 8
click at [223, 13] on div "People Settings Add Contacts" at bounding box center [290, 9] width 425 height 7
click at [114, 11] on div "People Settings Add Contacts" at bounding box center [290, 9] width 425 height 7
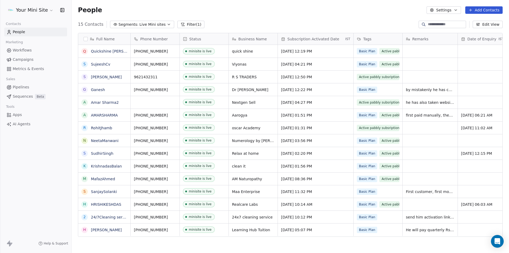
click at [47, 11] on html "Your Mini Site Contacts People Marketing Workflows Campaigns Metrics & Events S…" at bounding box center [254, 126] width 509 height 253
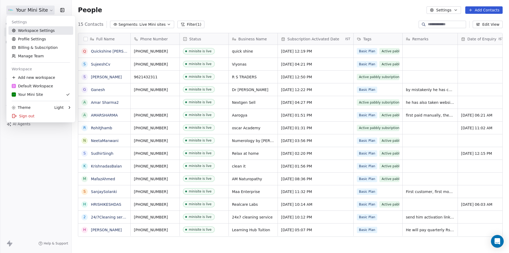
click at [32, 33] on link "Workspace Settings" at bounding box center [40, 30] width 65 height 8
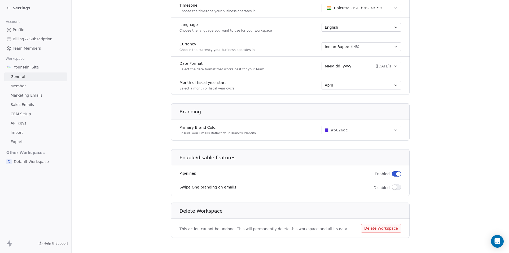
scroll to position [244, 0]
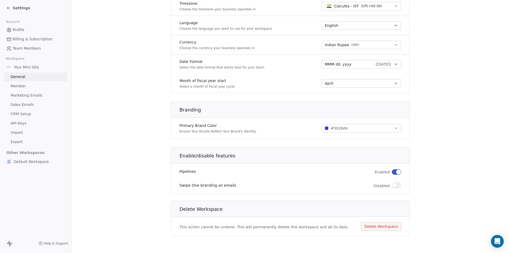
click at [136, 121] on section "**********" at bounding box center [290, 4] width 437 height 496
click at [92, 77] on section "**********" at bounding box center [290, 4] width 437 height 496
click at [38, 39] on span "Billing & Subscription" at bounding box center [33, 39] width 40 height 6
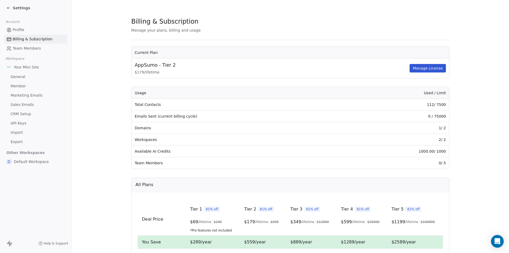
click at [478, 126] on section "Billing & Subscription Manage your plans, billing and usage Current Plan AppSum…" at bounding box center [290, 188] width 437 height 377
click at [101, 25] on section "Billing & Subscription Manage your plans, billing and usage Current Plan AppSum…" at bounding box center [290, 188] width 437 height 377
click at [7, 7] on icon at bounding box center [8, 8] width 4 height 4
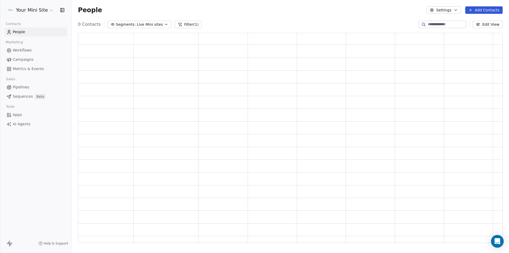
scroll to position [205, 421]
click at [34, 10] on html "Your Mini Site Contacts People Marketing Workflows Campaigns Metrics & Events S…" at bounding box center [254, 126] width 509 height 253
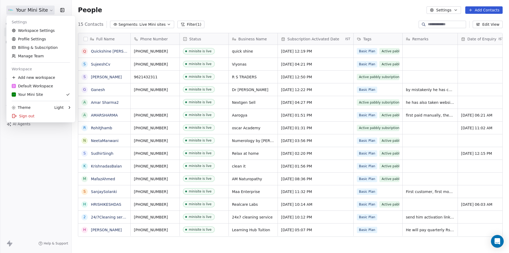
scroll to position [218, 433]
click at [28, 118] on div "Sign out" at bounding box center [40, 116] width 65 height 8
